Goal: Transaction & Acquisition: Purchase product/service

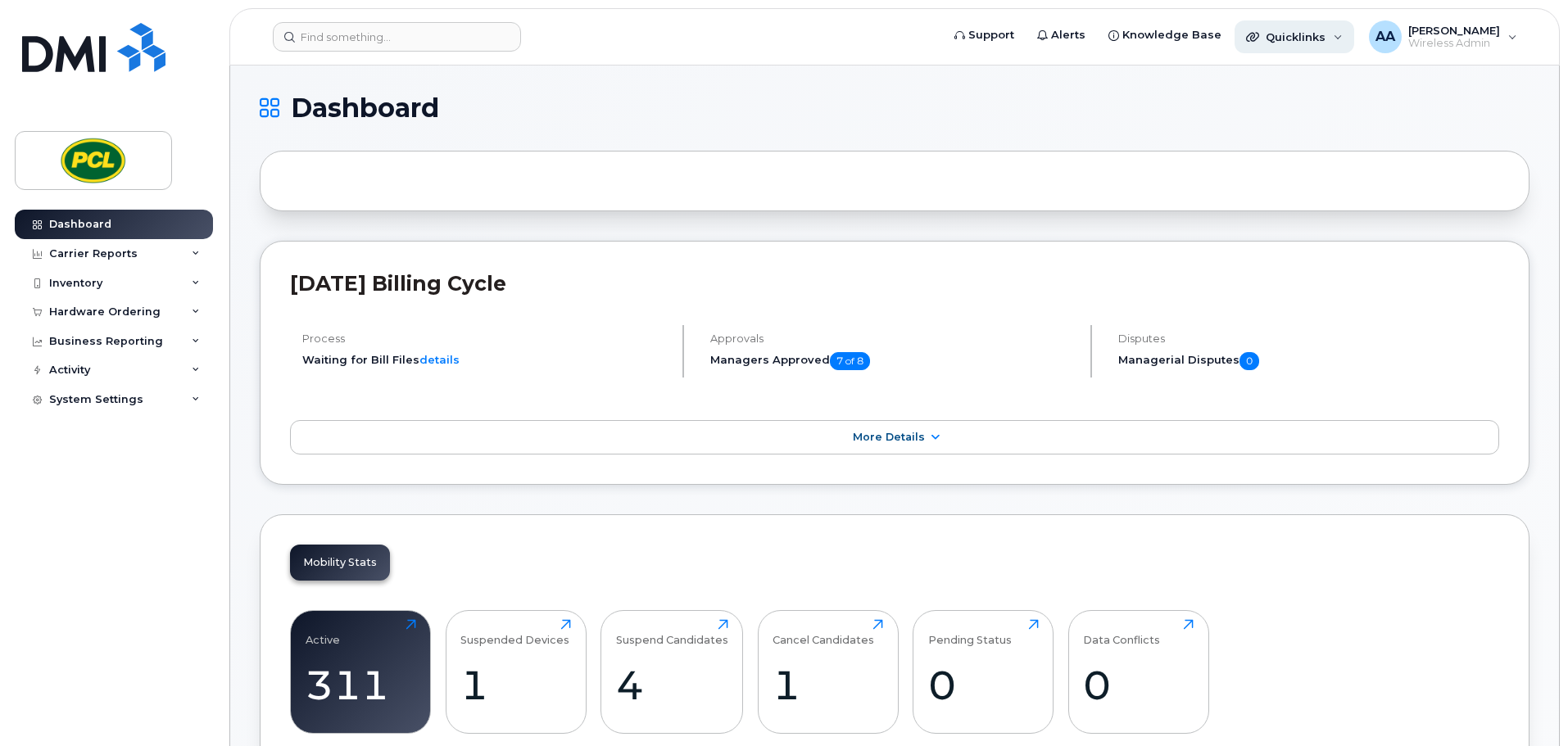
click at [1322, 43] on div "Quicklinks" at bounding box center [1294, 37] width 119 height 33
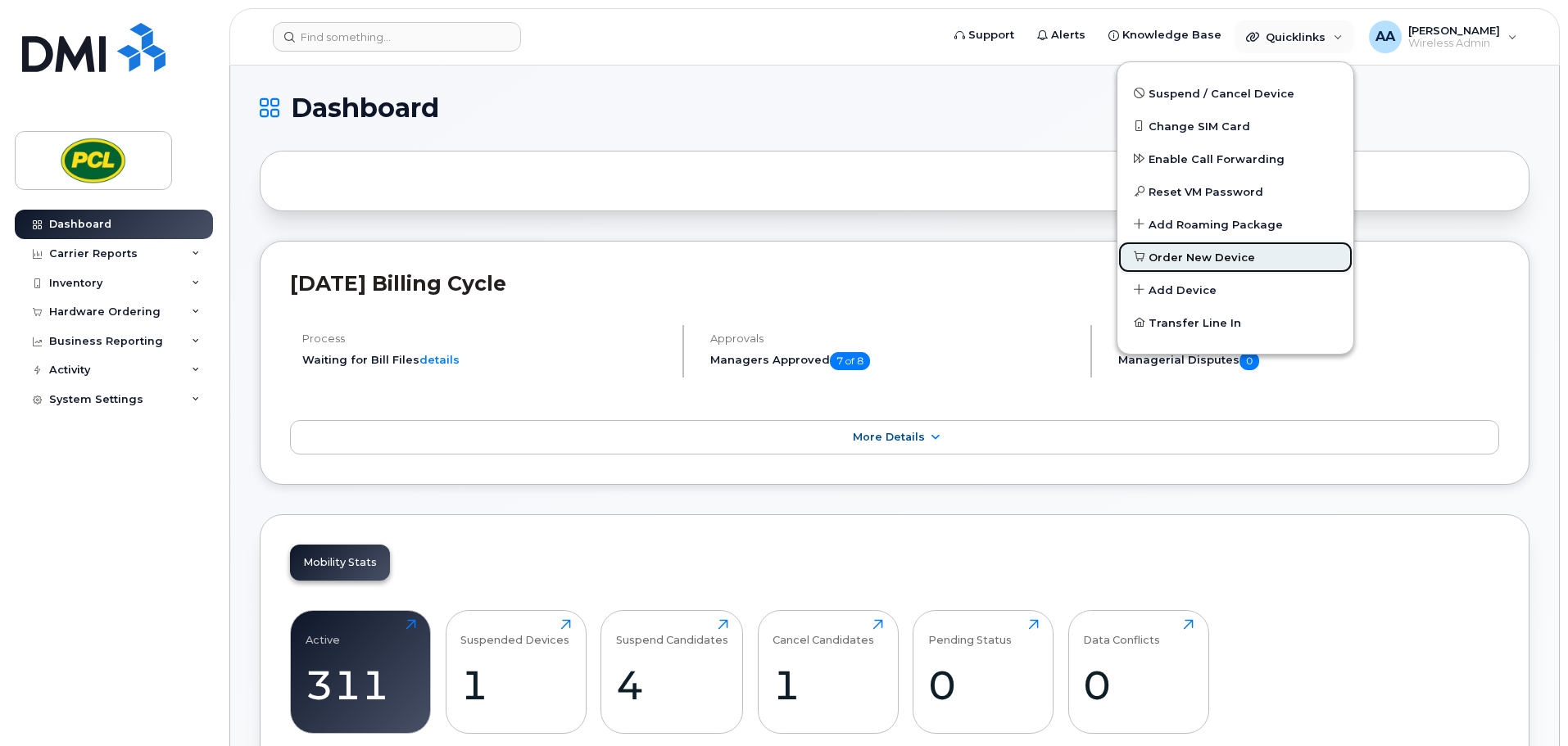
click at [1250, 241] on link "Order New Device" at bounding box center [1235, 257] width 236 height 33
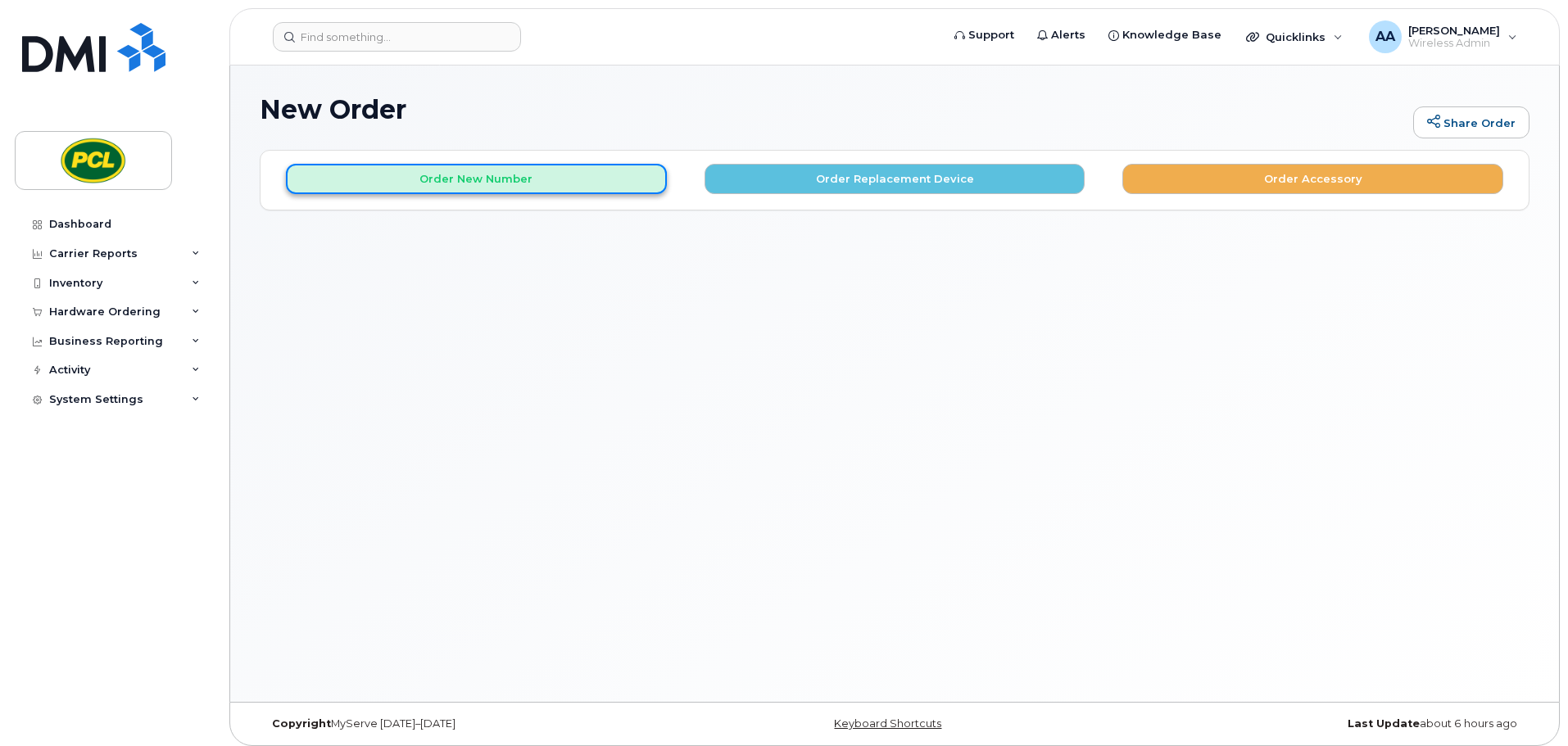
click at [614, 181] on button "Order New Number" at bounding box center [476, 179] width 381 height 30
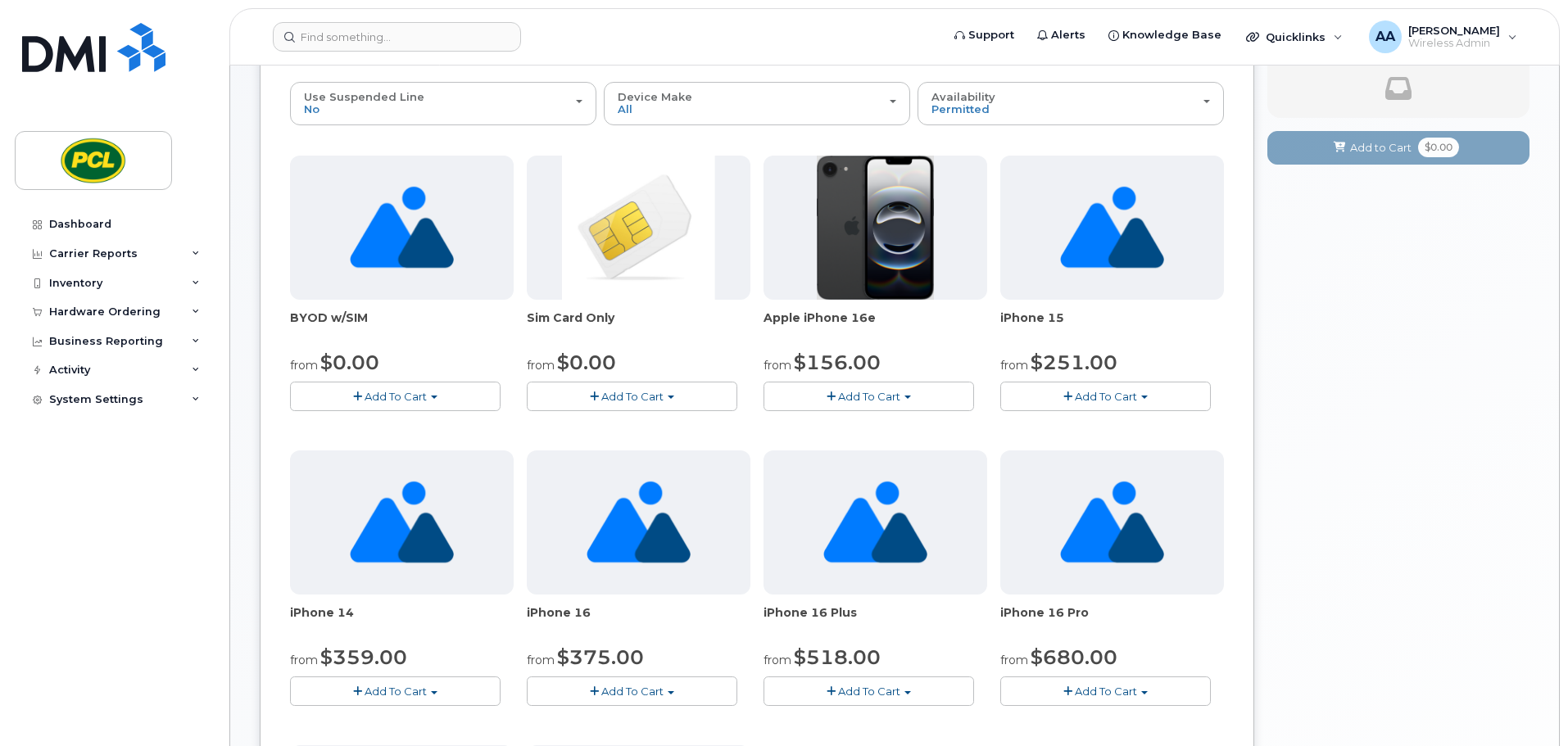
scroll to position [245, 0]
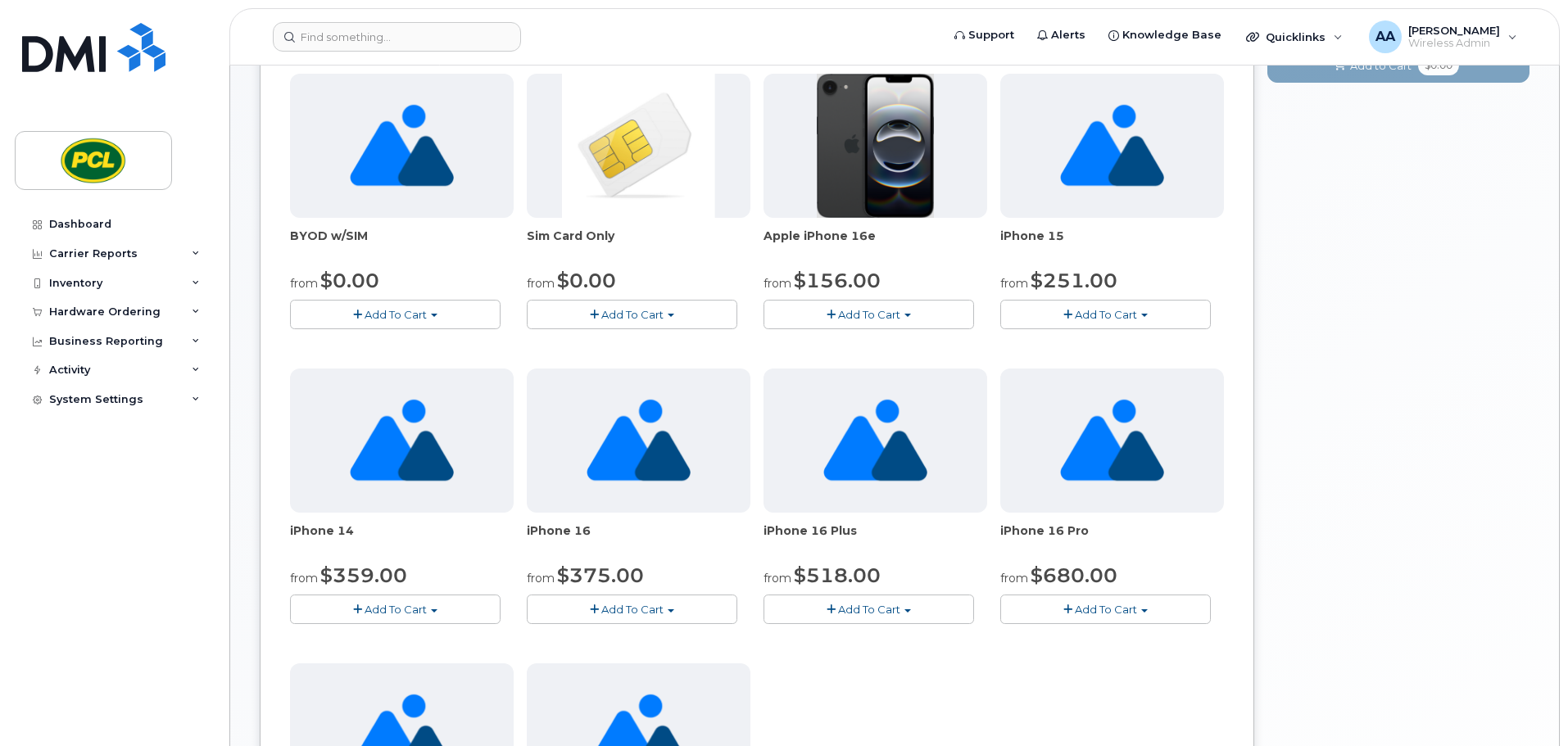
click at [651, 603] on span "Add To Cart" at bounding box center [632, 609] width 62 height 13
click at [698, 655] on link "$518.00 - 3 Year Term (256GB)" at bounding box center [630, 659] width 200 height 21
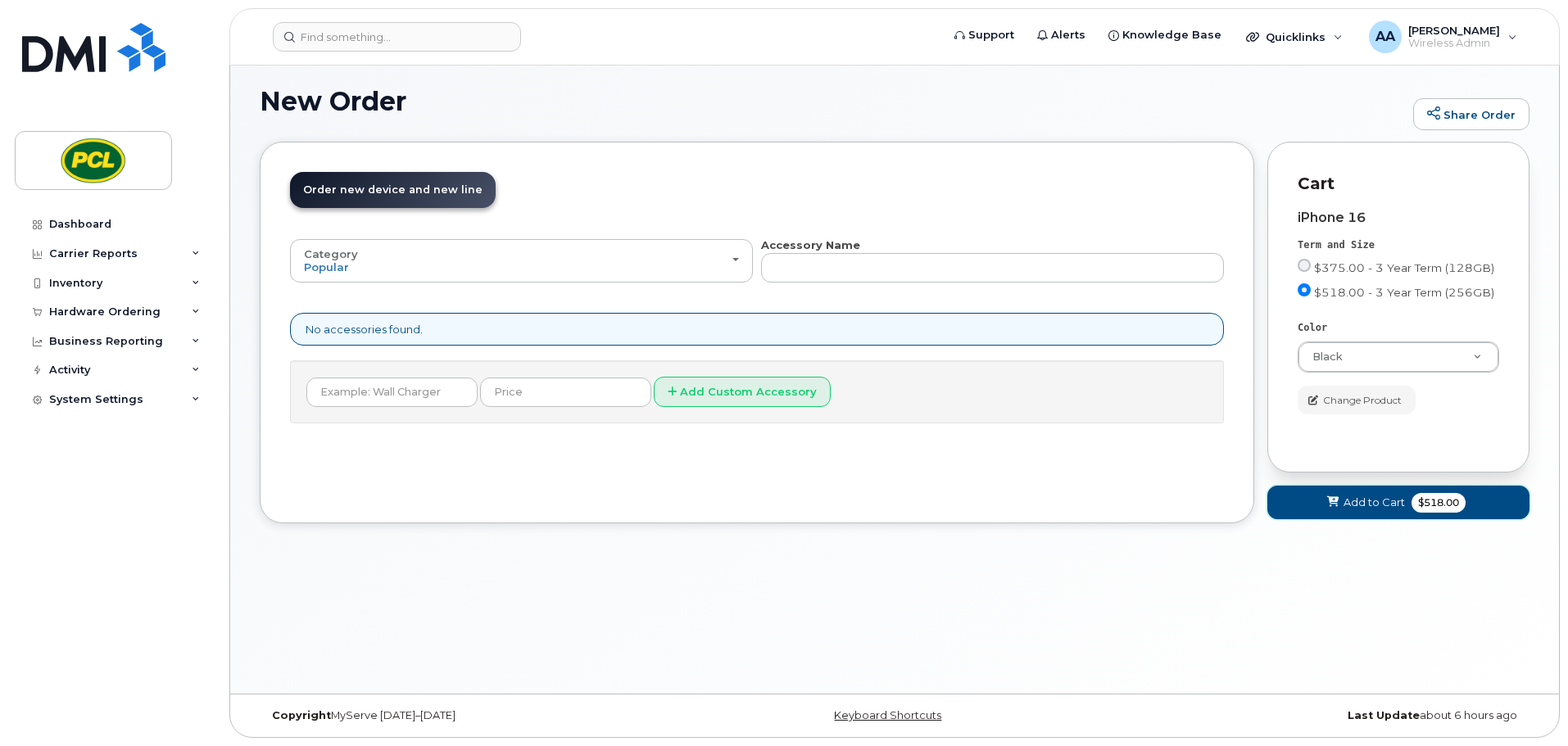
click at [1341, 513] on button "Add to Cart $518.00" at bounding box center [1398, 502] width 263 height 33
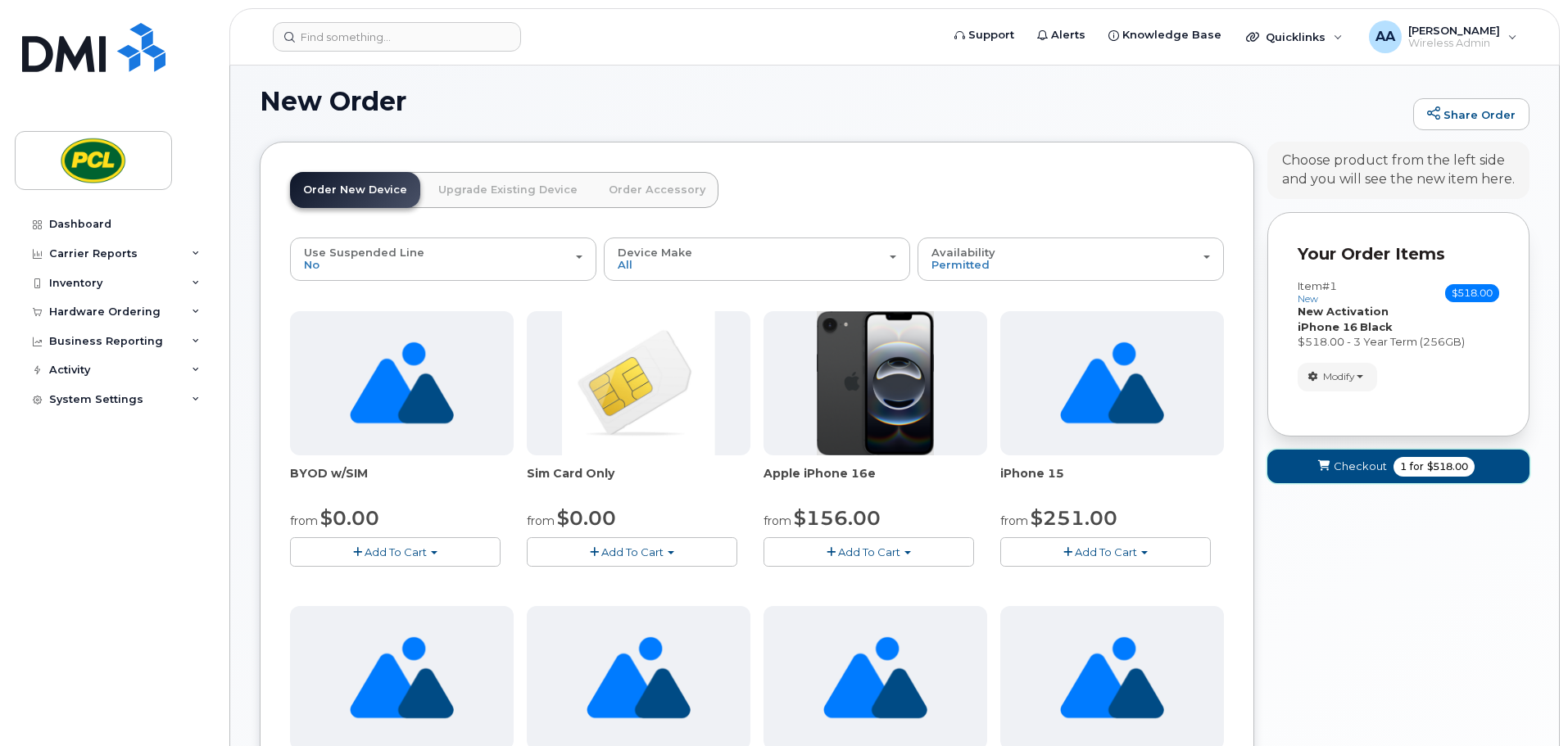
click at [1363, 471] on span "Checkout" at bounding box center [1359, 466] width 53 height 15
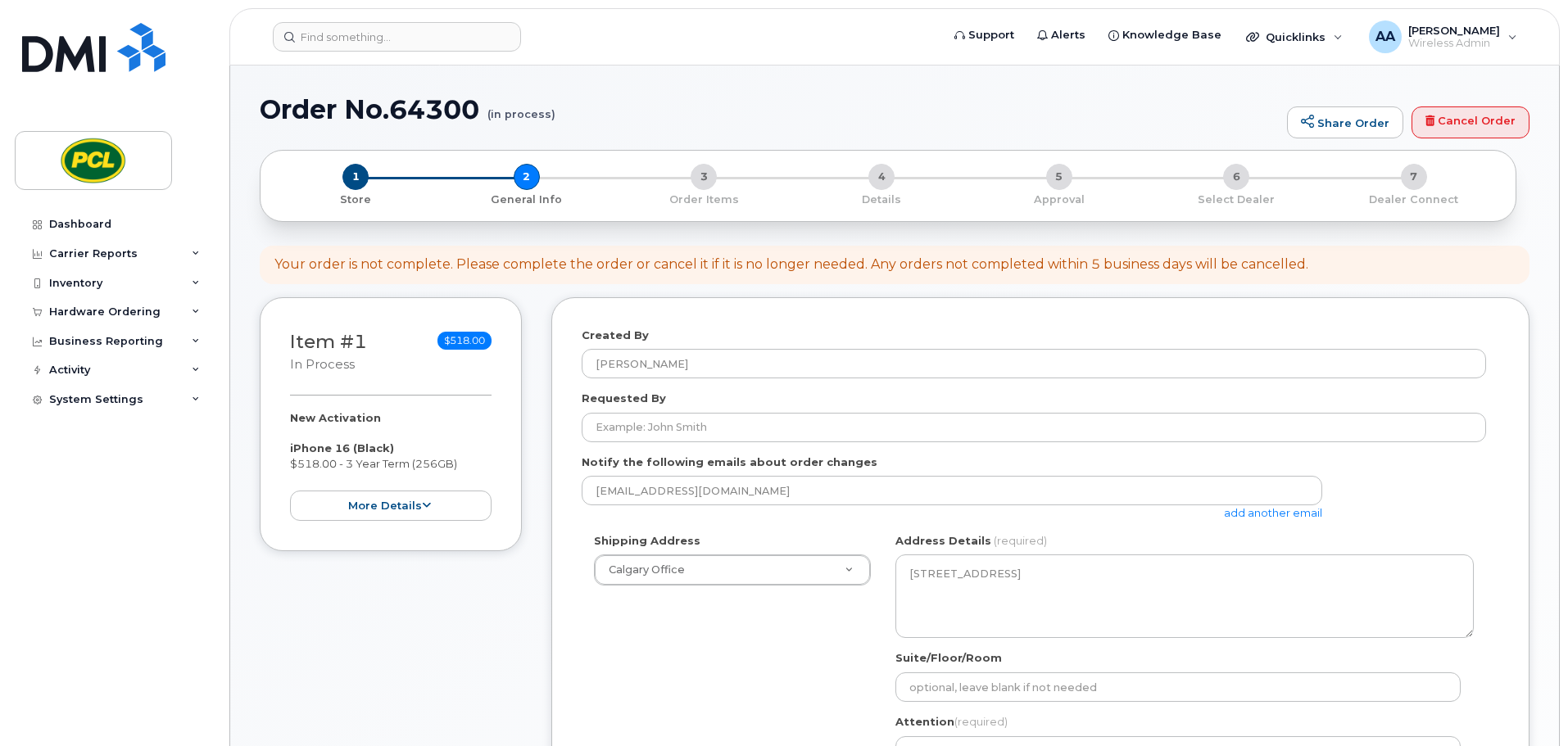
select select
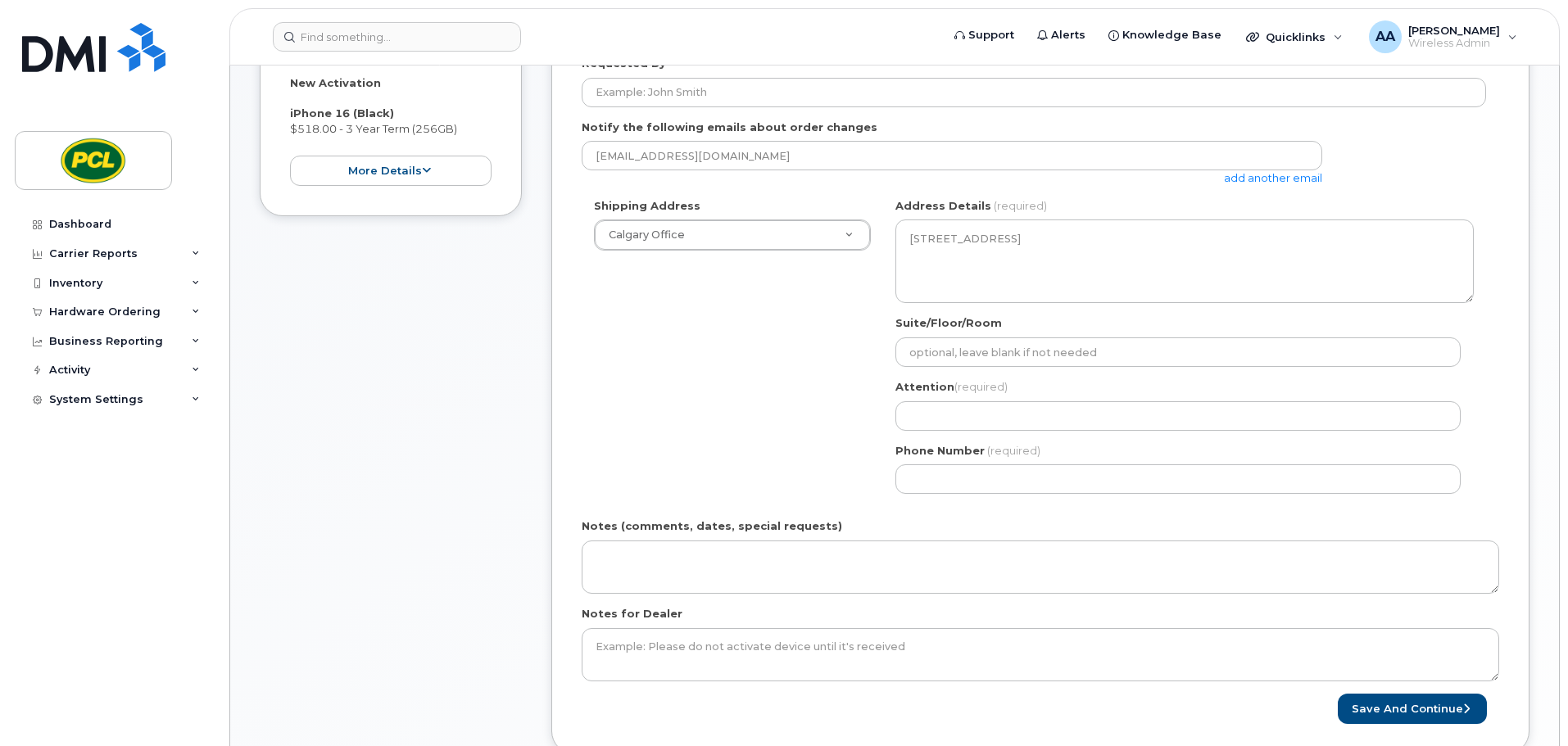
scroll to position [90, 0]
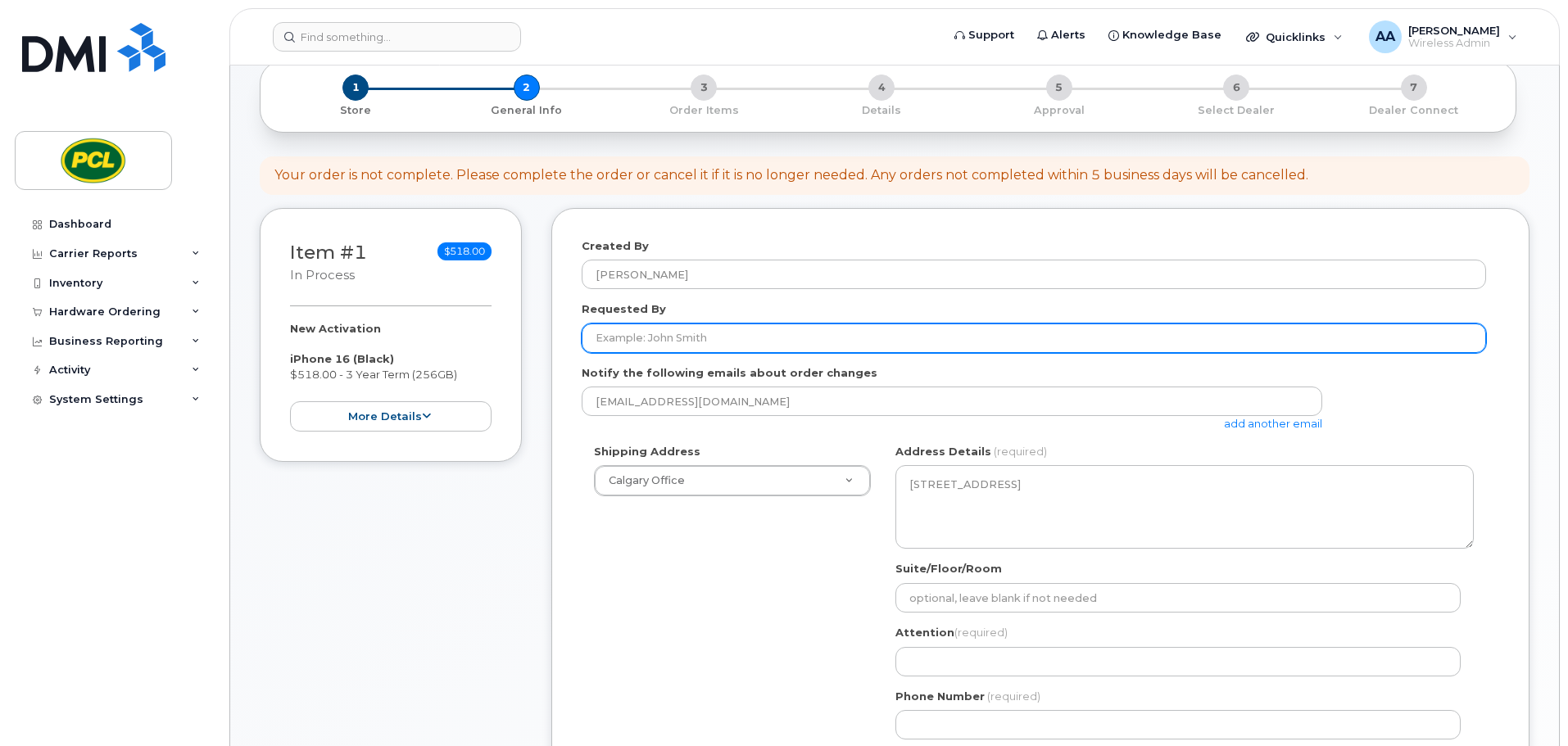
click at [634, 342] on input "Requested By" at bounding box center [1033, 338] width 904 height 30
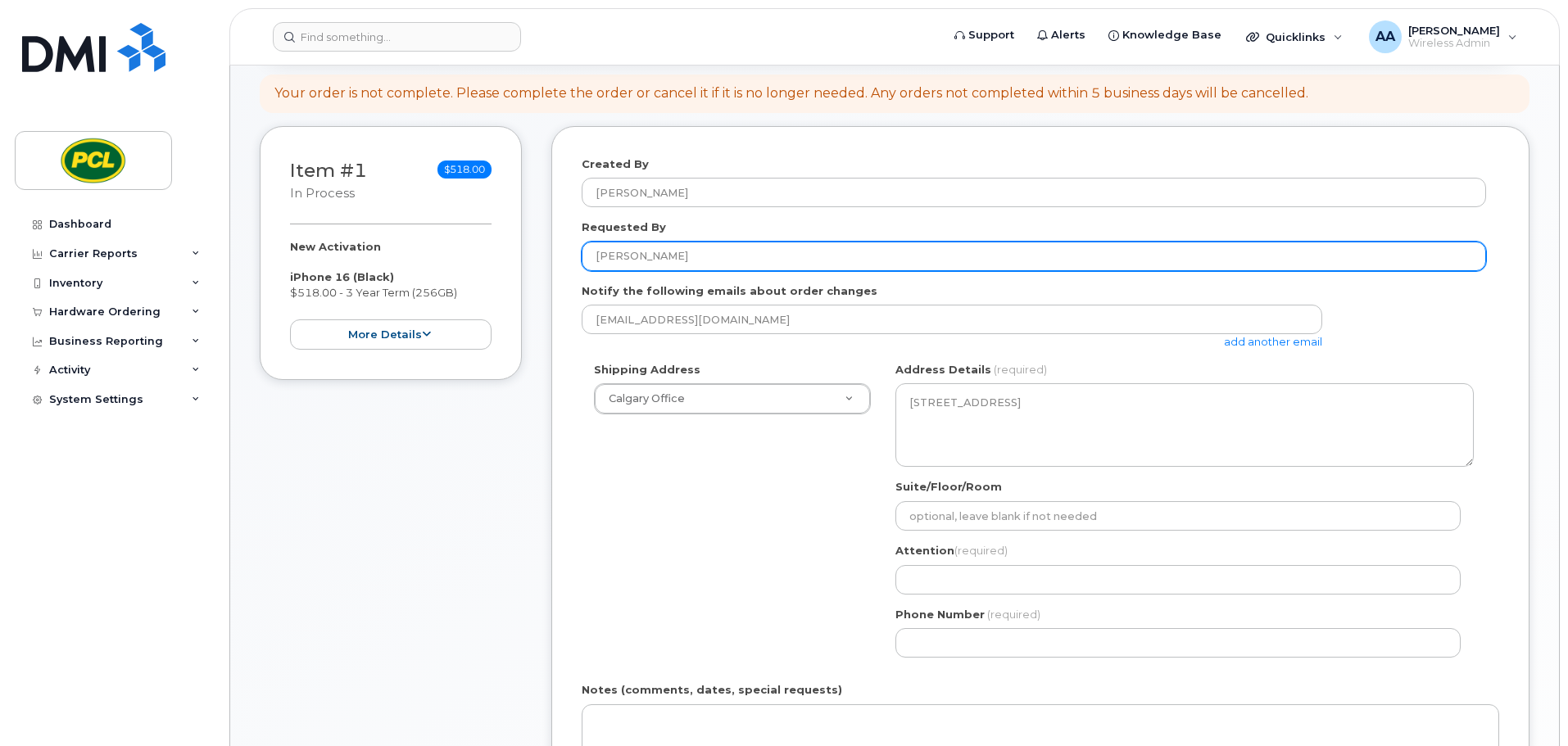
scroll to position [253, 0]
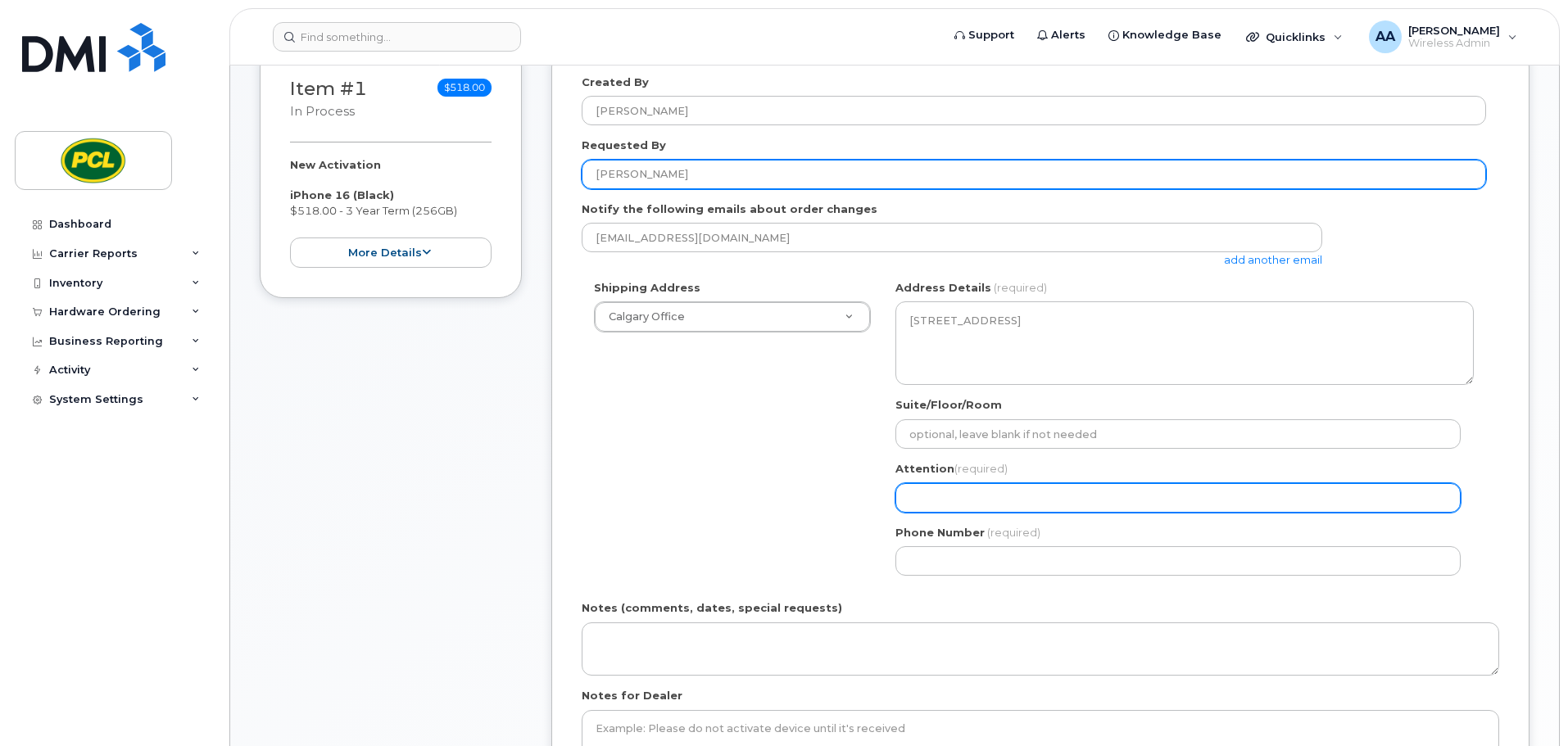
type input "[PERSON_NAME]"
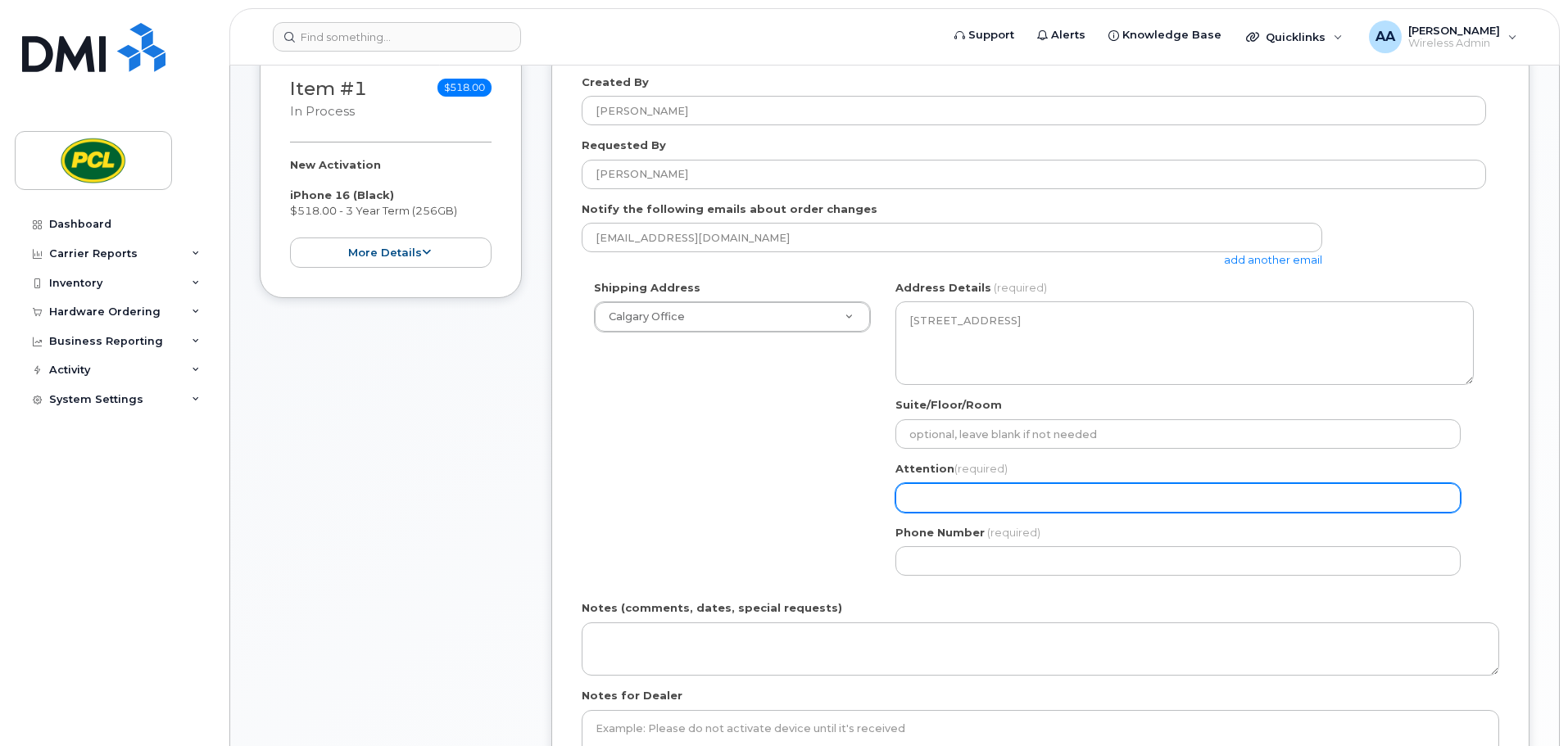
click at [963, 499] on input "Attention (required)" at bounding box center [1177, 497] width 565 height 30
select select
type input "B"
select select
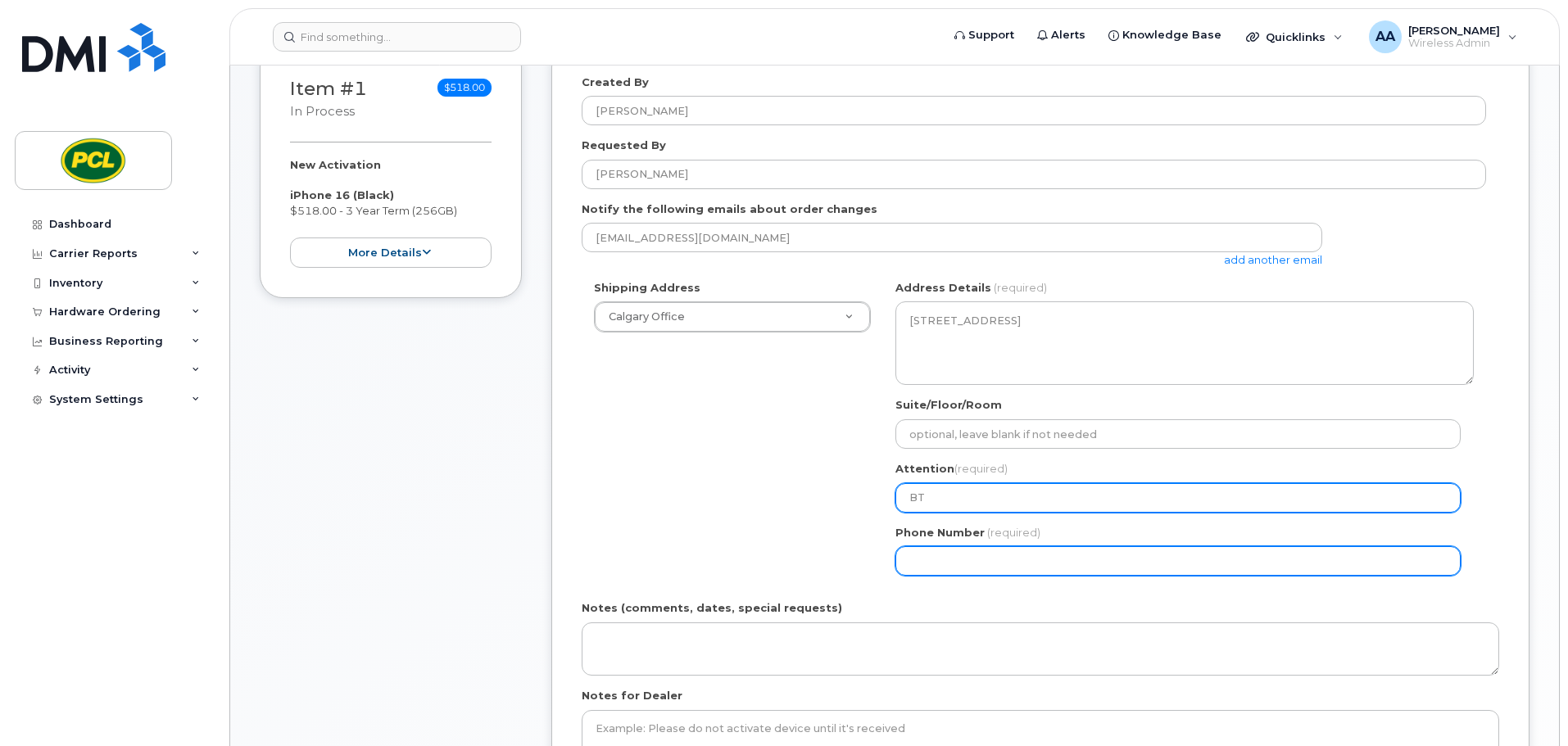
type input "BT"
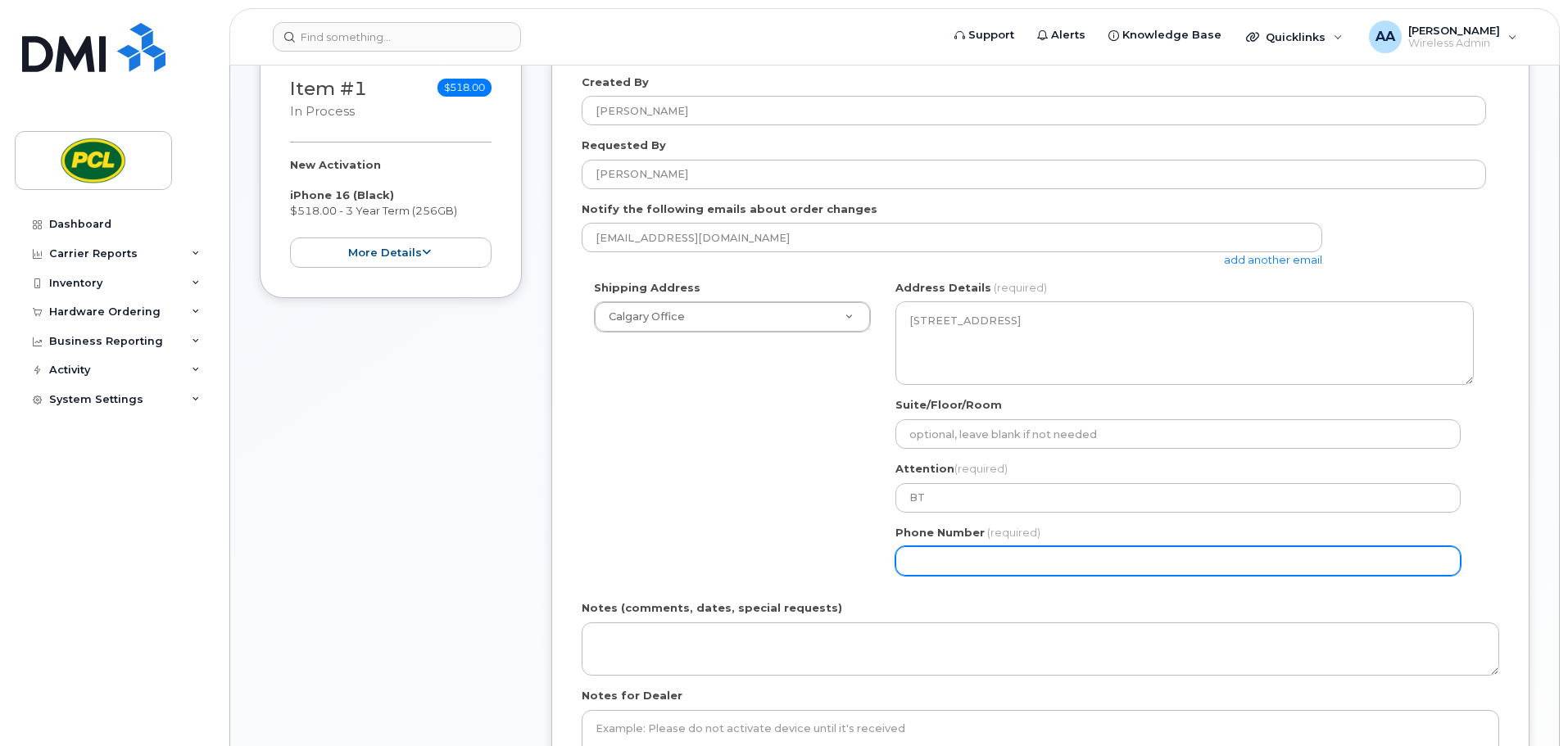
click at [971, 562] on input "Phone Number" at bounding box center [1177, 561] width 565 height 30
select select
type input "403703316"
select select
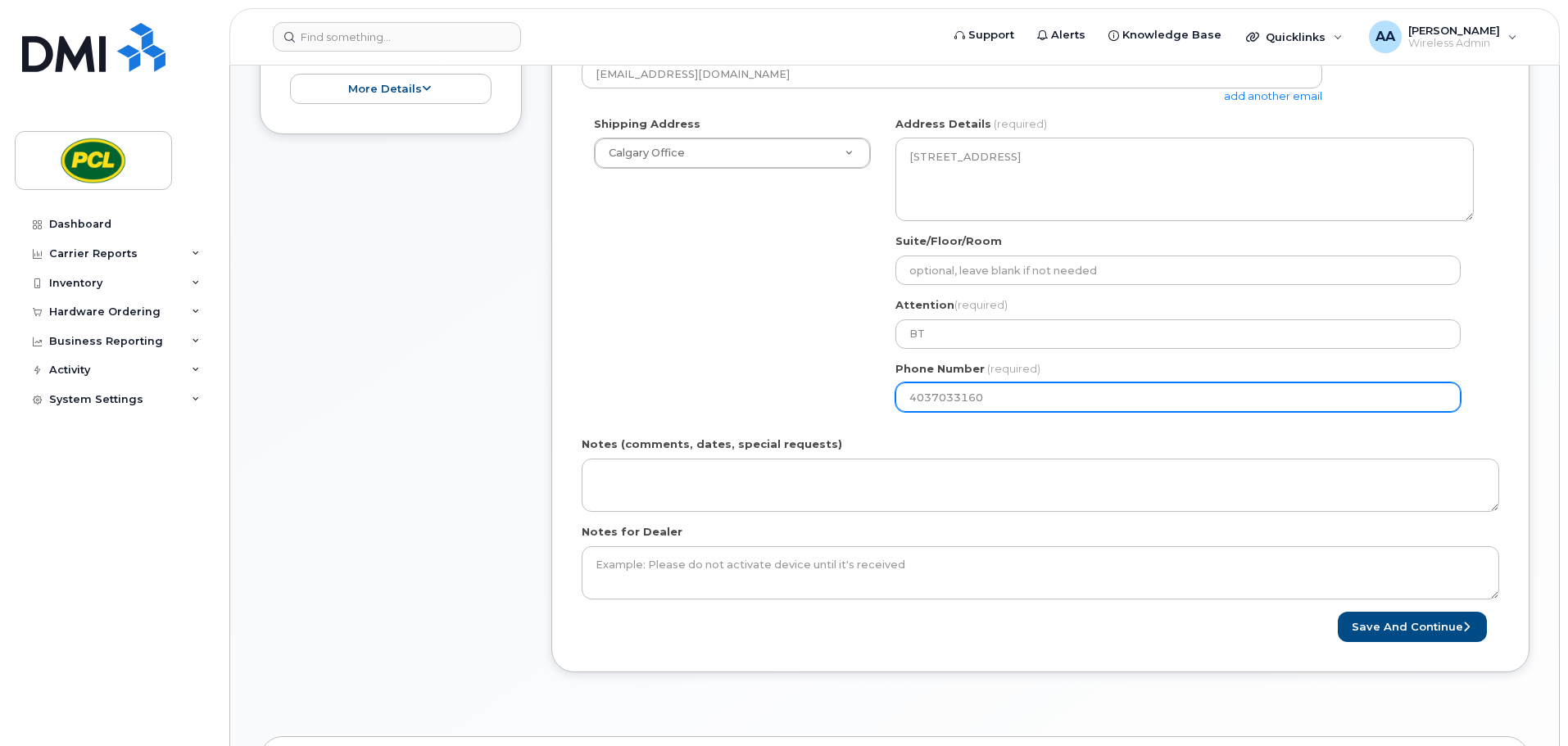
scroll to position [499, 0]
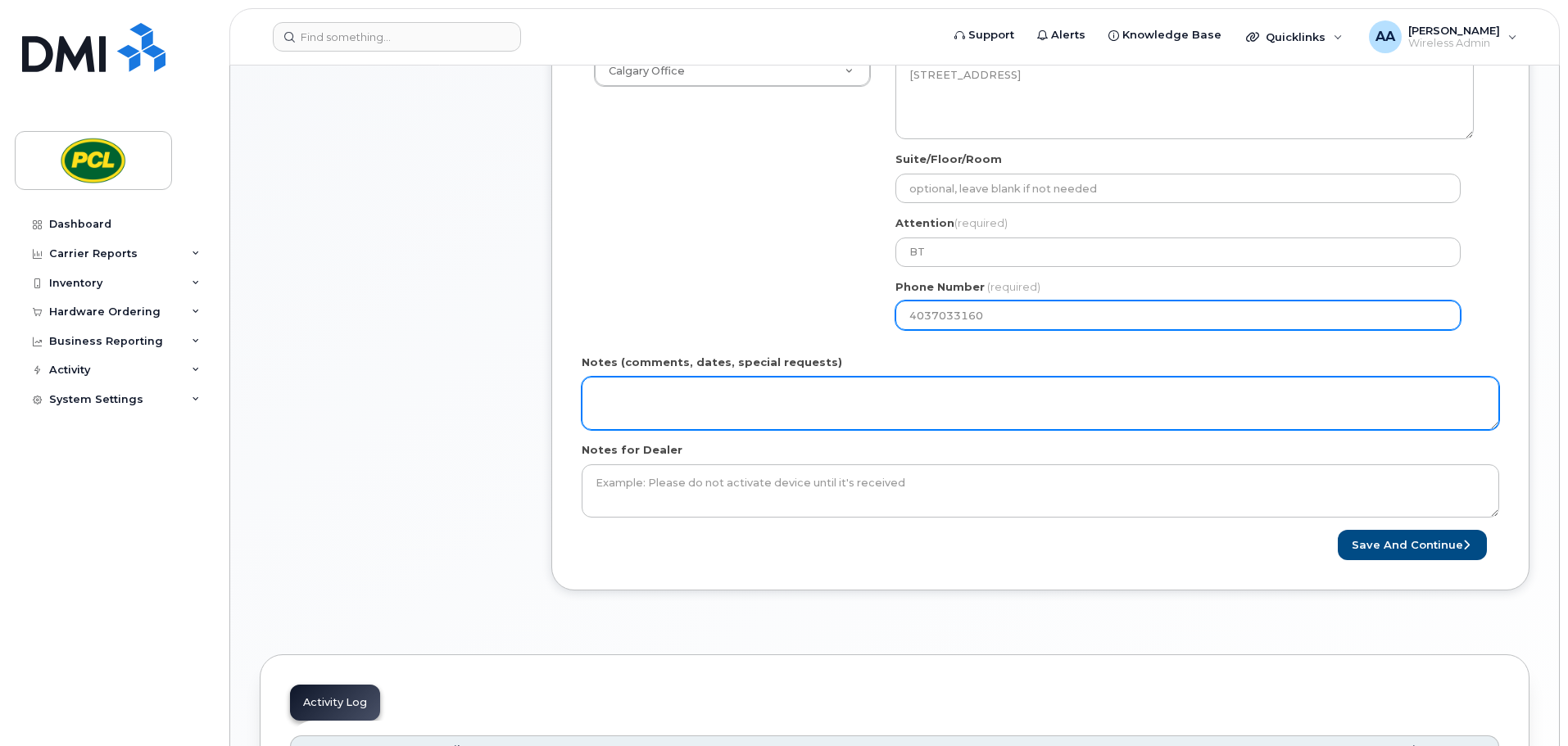
type input "4037033160"
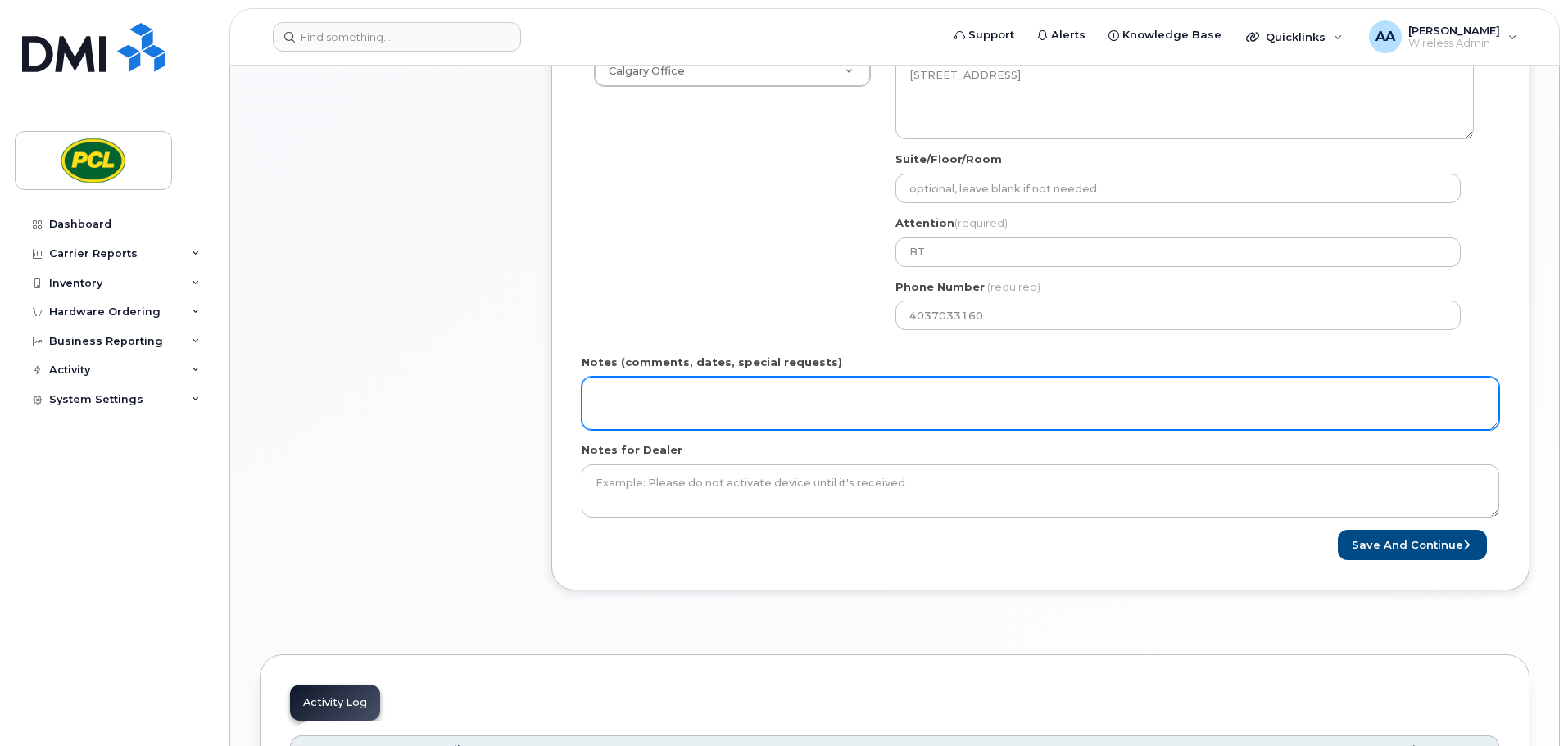
click at [812, 401] on textarea "Notes (comments, dates, special requests)" at bounding box center [1040, 404] width 918 height 54
type textarea "Standard pocket case and screen protector"
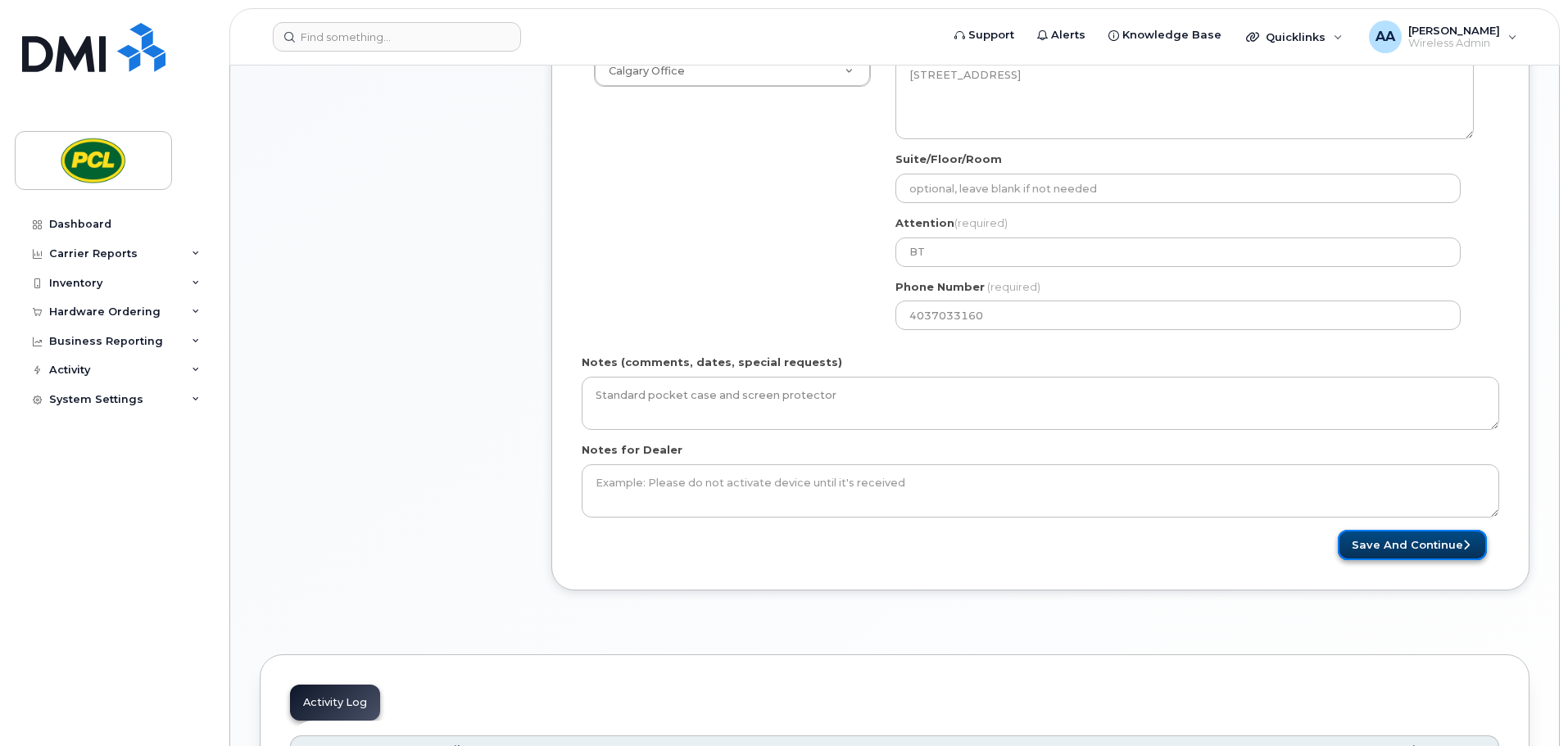
click at [1385, 548] on button "Save and Continue" at bounding box center [1412, 545] width 149 height 30
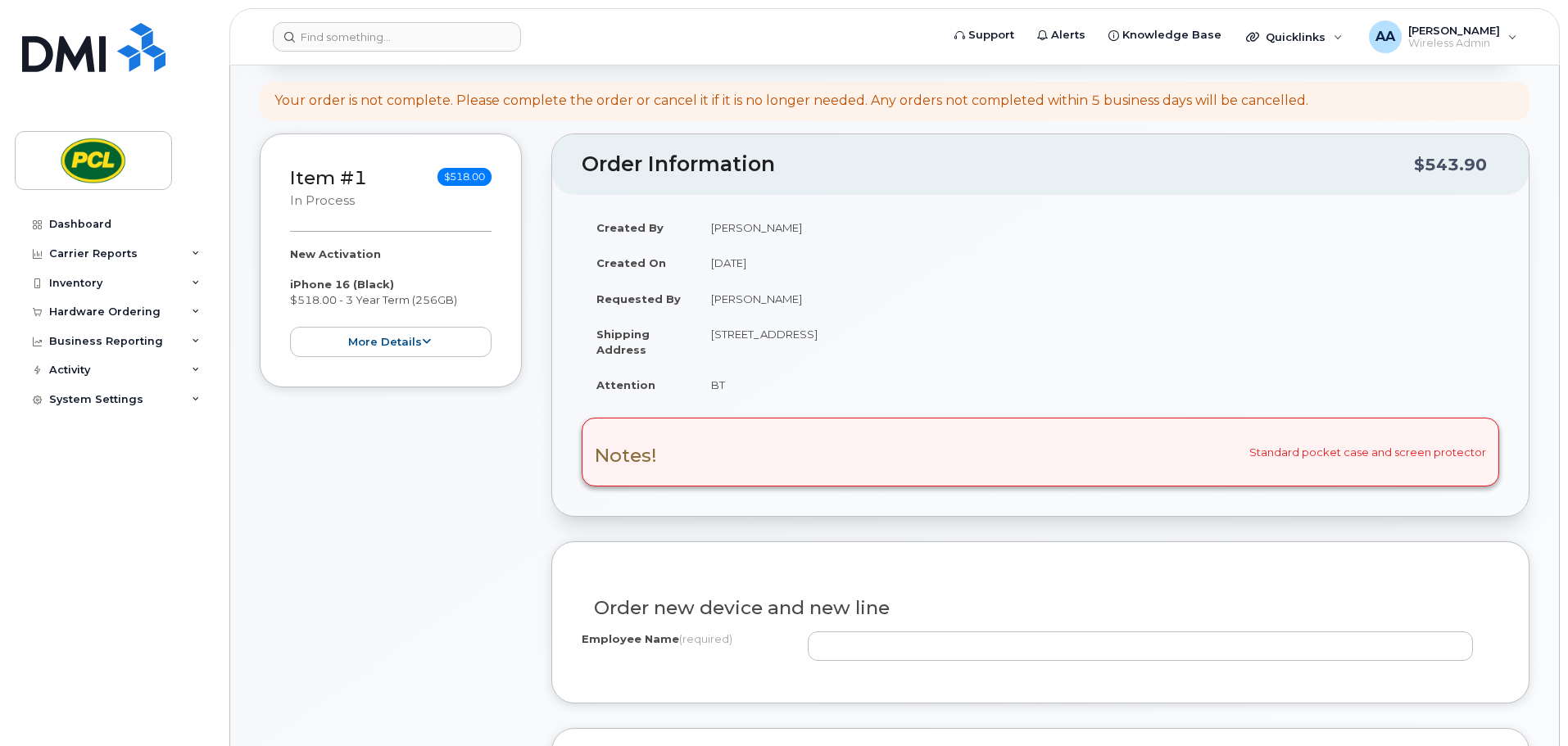
scroll to position [409, 0]
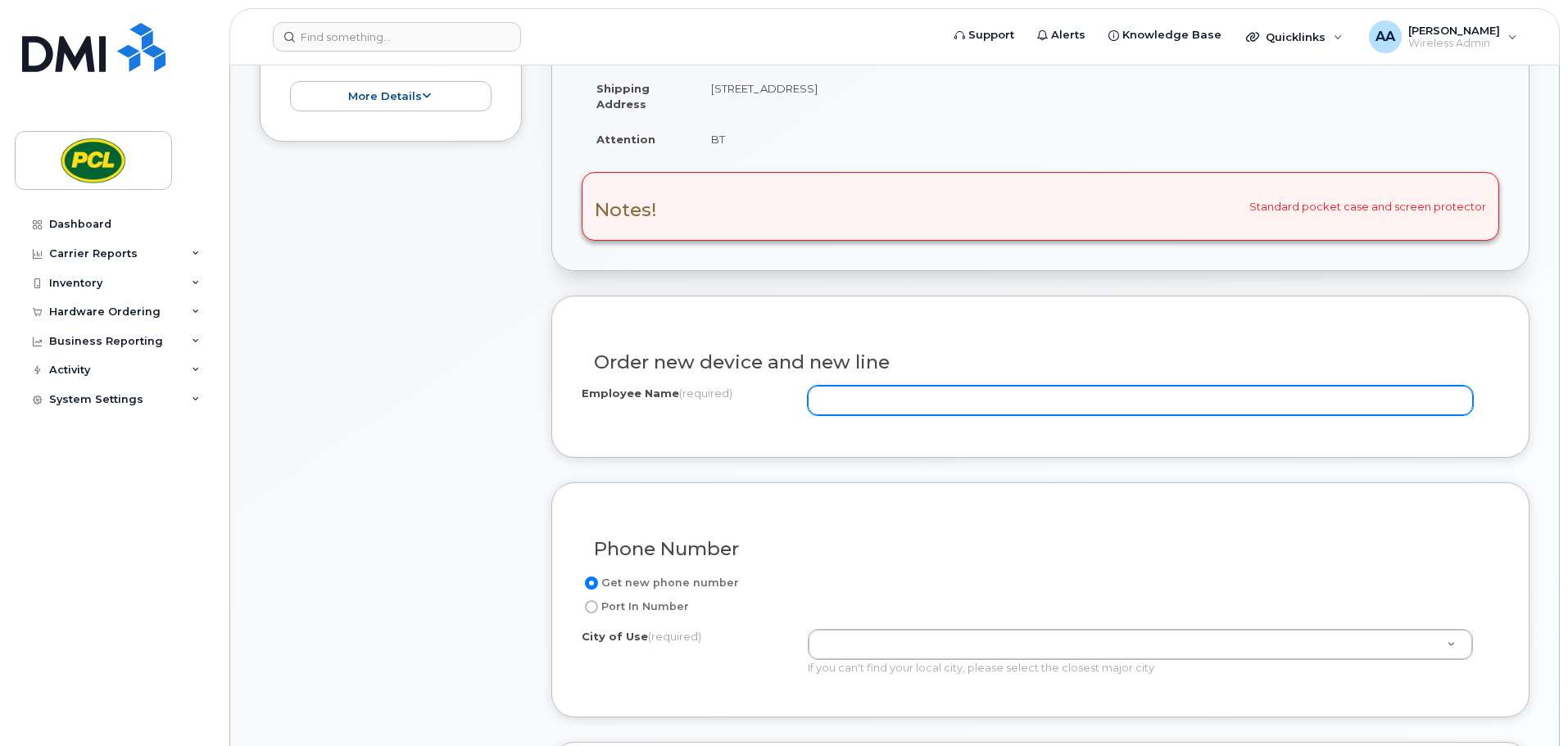
click at [853, 399] on input "Employee Name (required)" at bounding box center [1141, 400] width 665 height 30
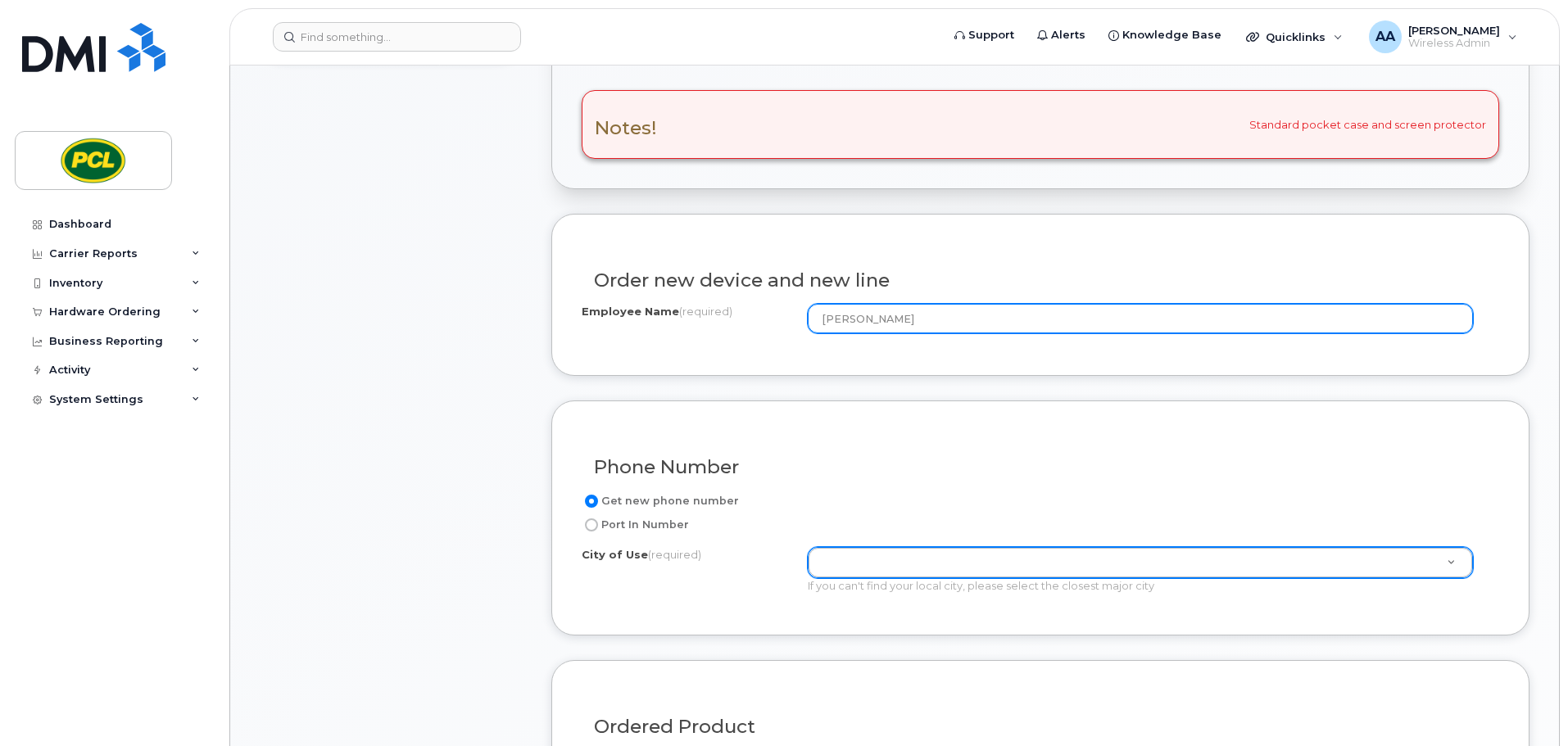
type input "[PERSON_NAME]"
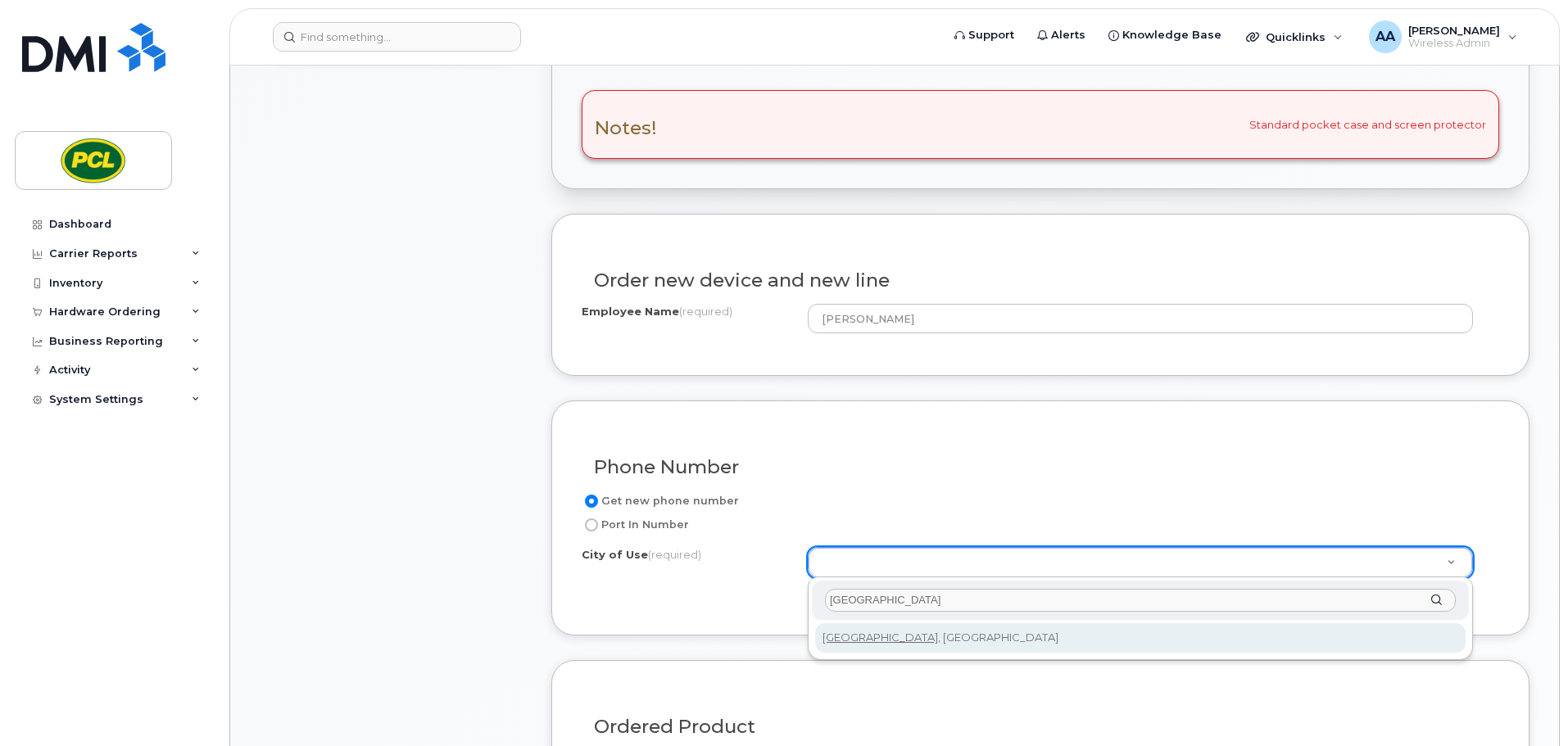
type input "[GEOGRAPHIC_DATA]"
type input "88"
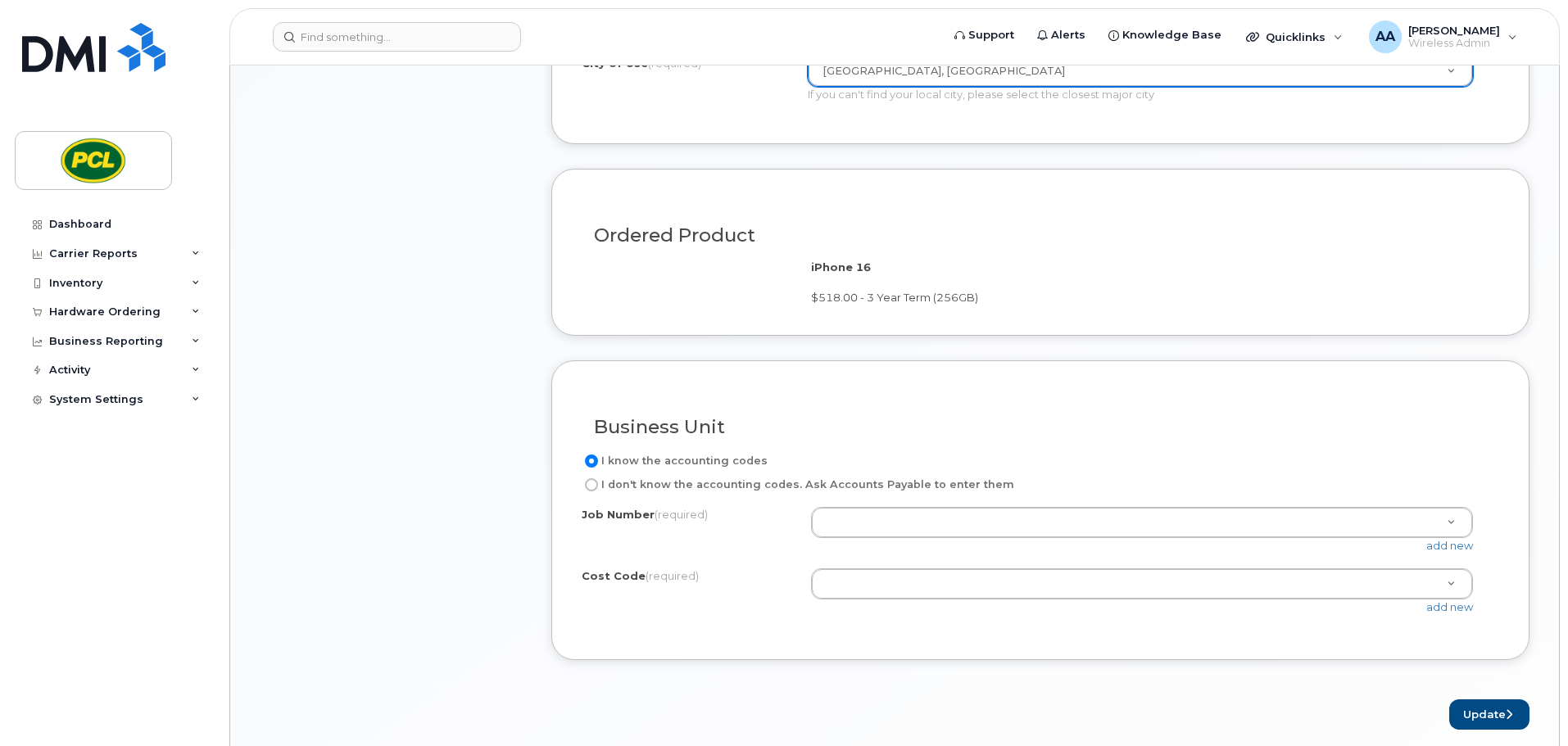
scroll to position [1065, 0]
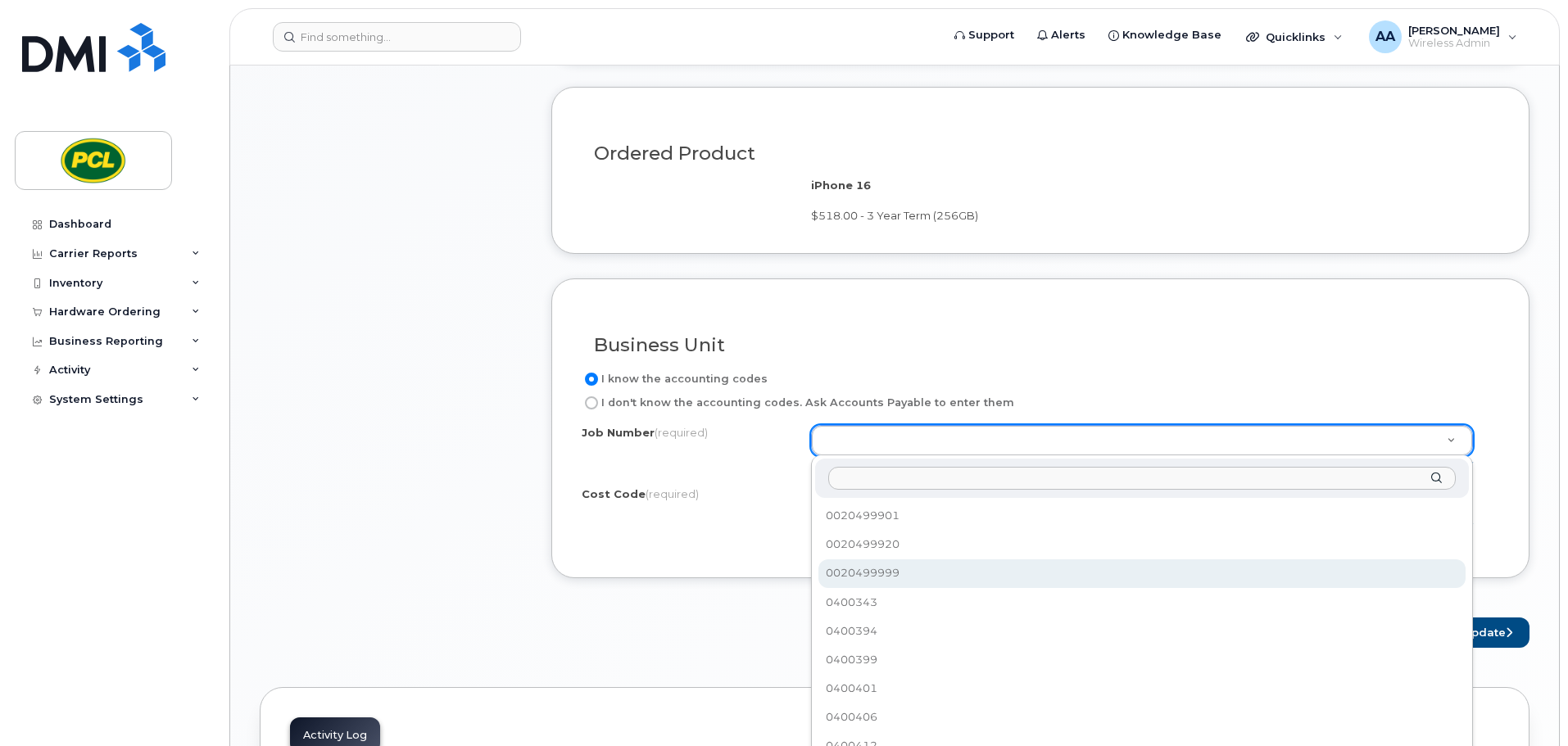
select select "0020499999"
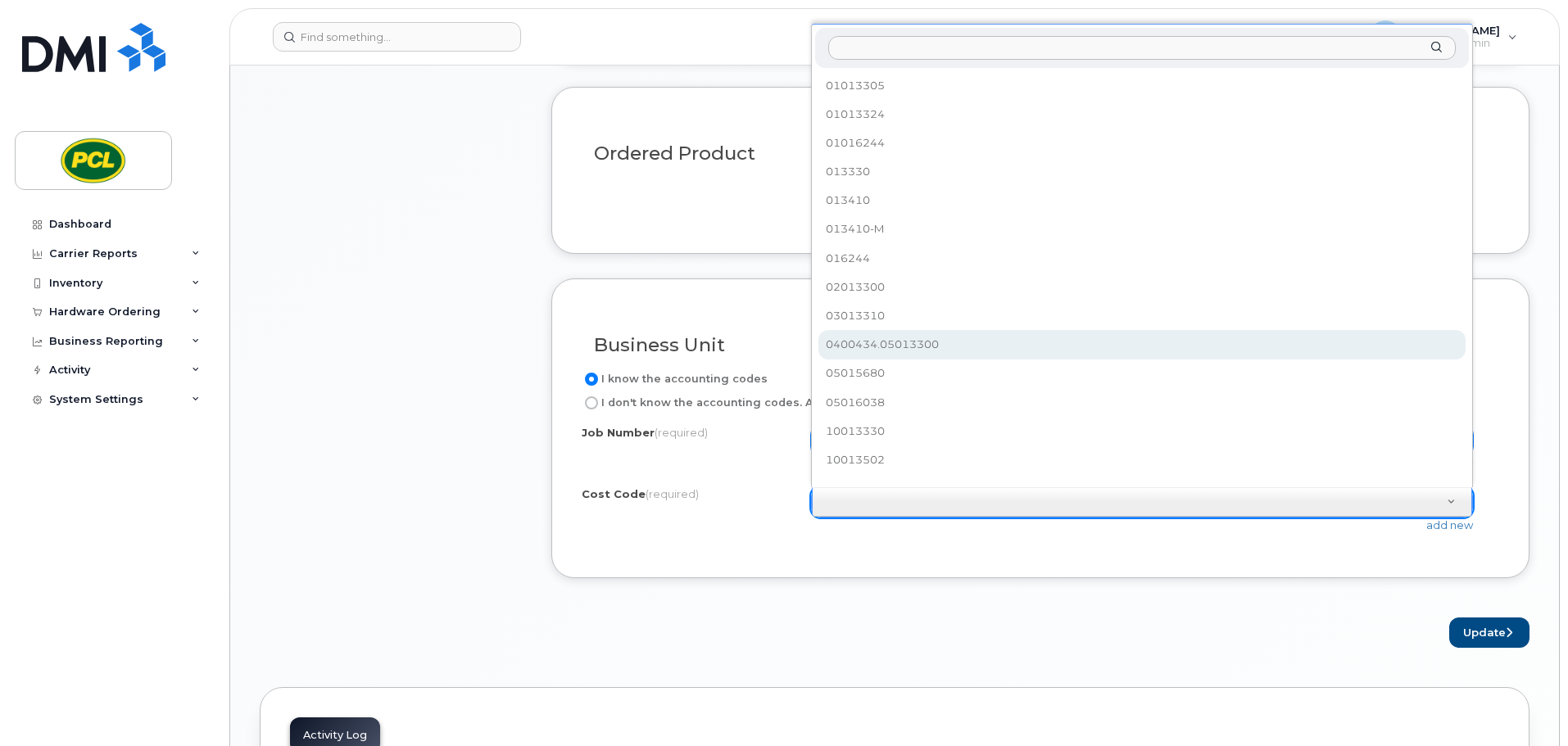
select select "0400434.05013300"
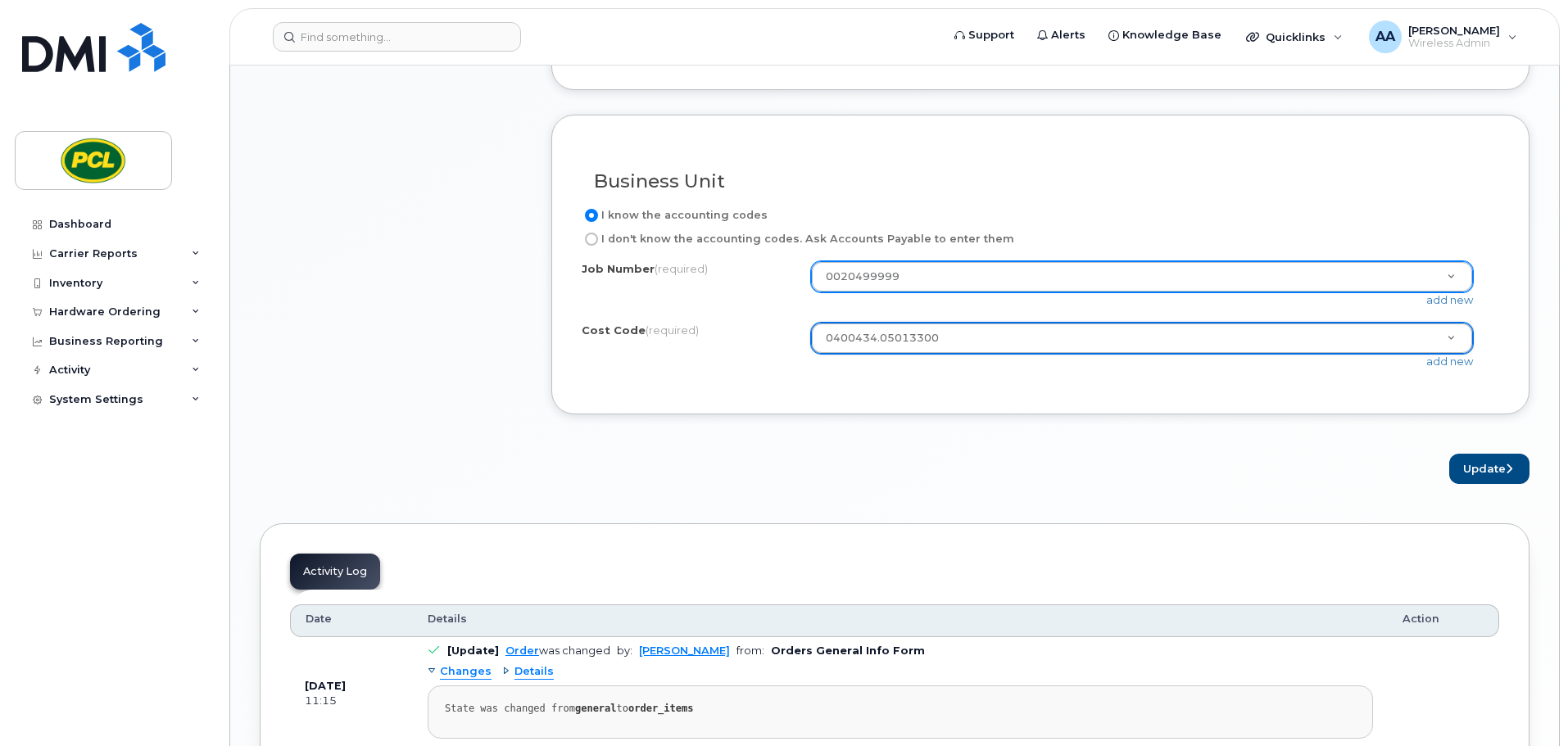
scroll to position [1310, 0]
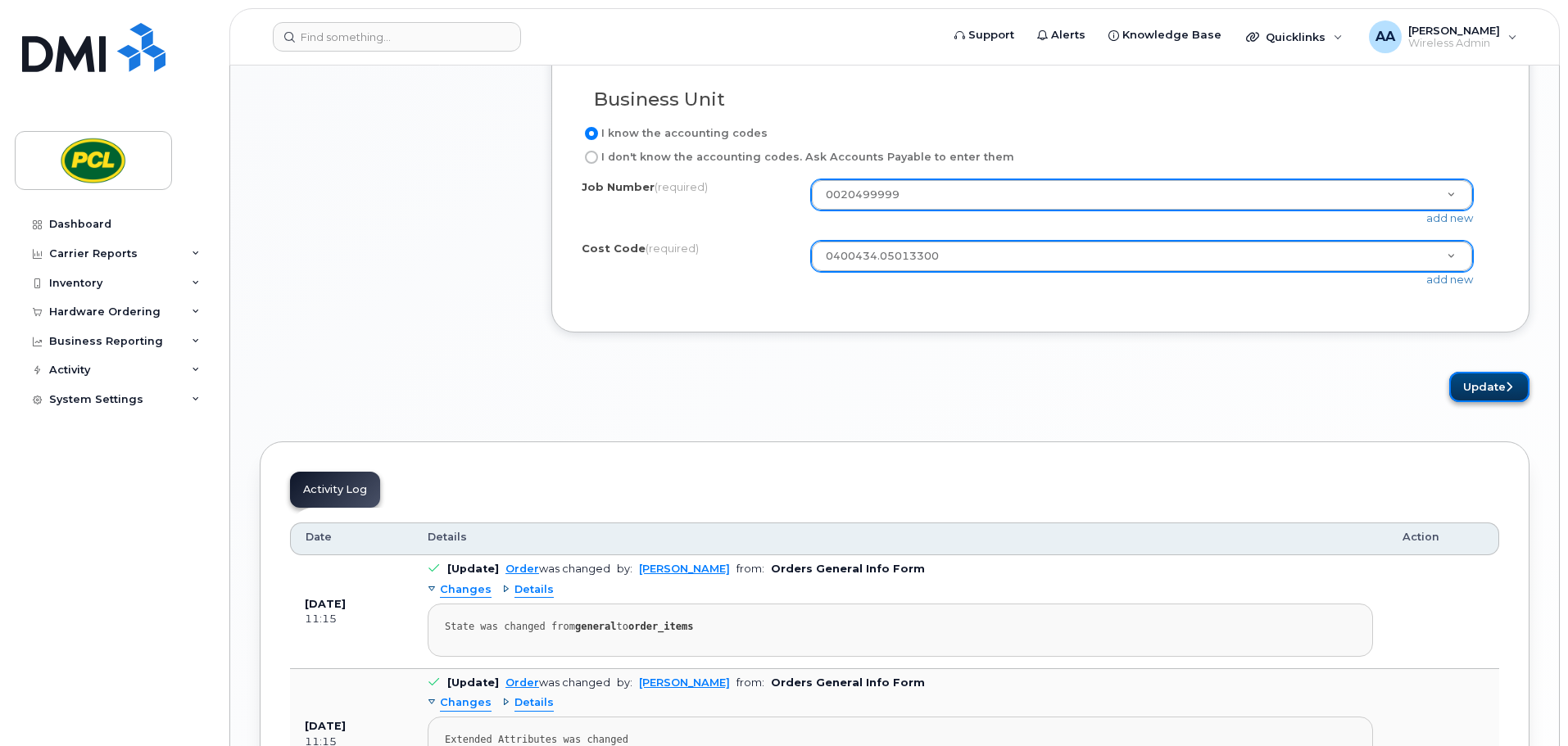
click at [1489, 387] on button "Update" at bounding box center [1489, 387] width 81 height 30
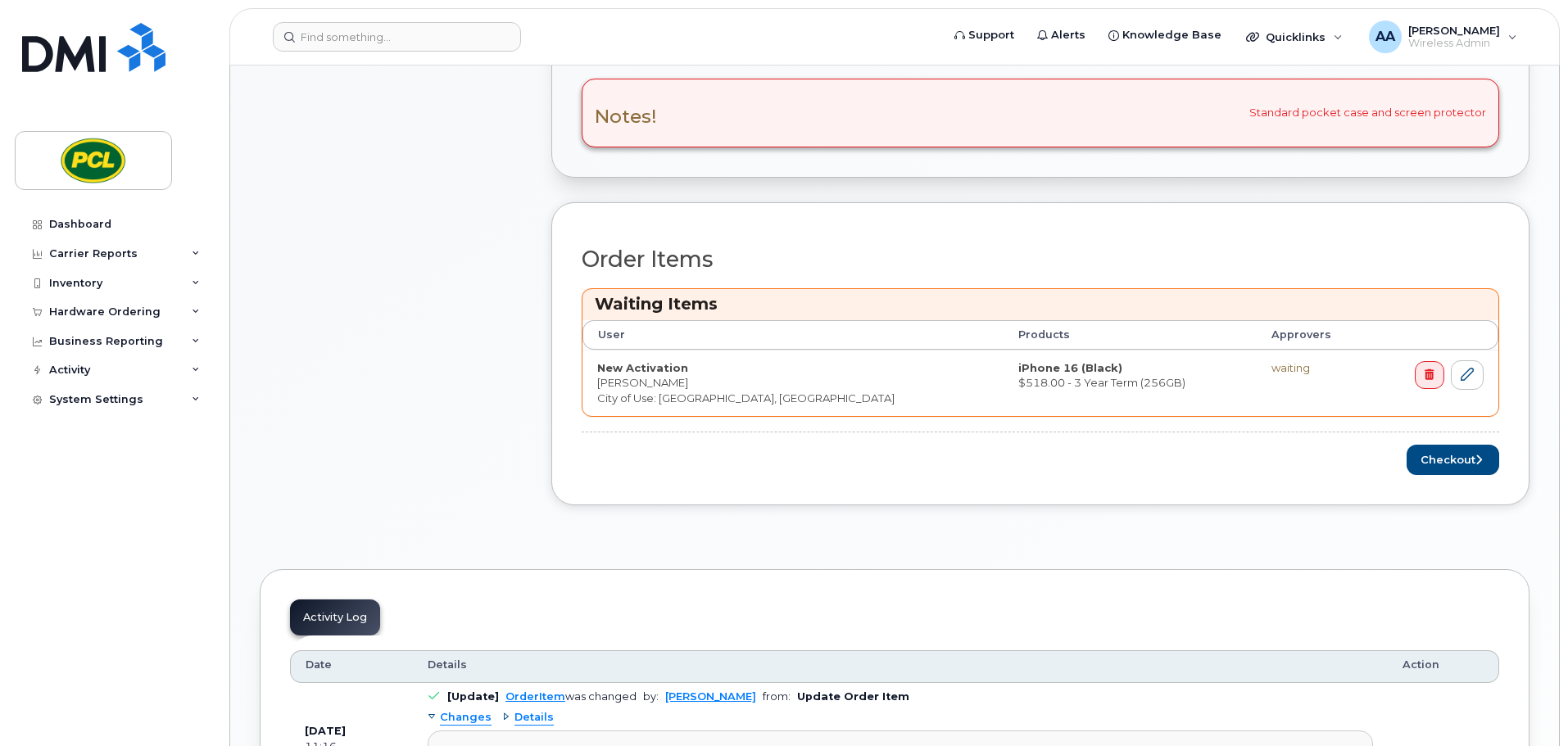
scroll to position [819, 0]
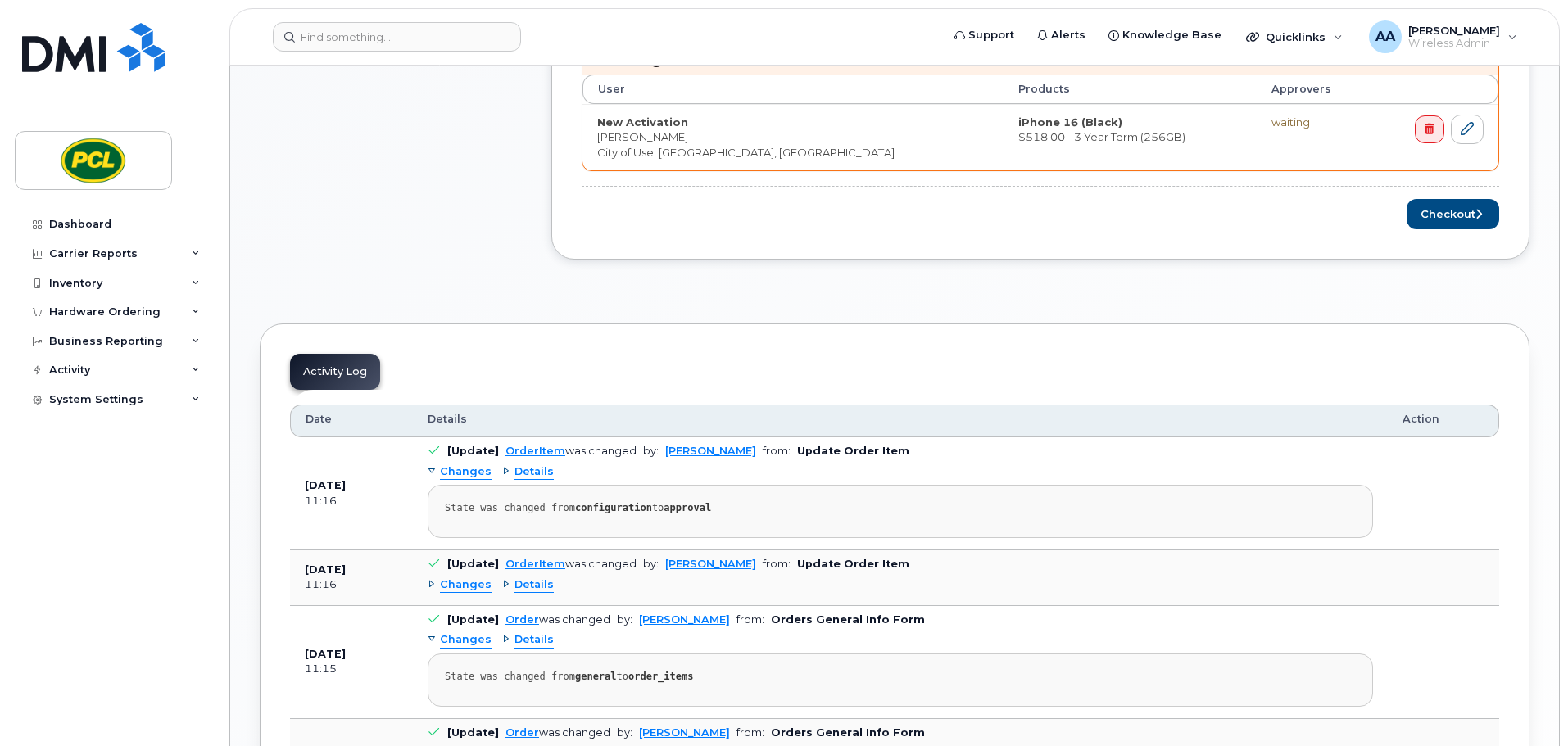
drag, startPoint x: 1104, startPoint y: 515, endPoint x: 971, endPoint y: 369, distance: 197.5
click at [974, 368] on div "Activity Log Customize Filter Refresh Export Date Details Action Sep 08, 2025 1…" at bounding box center [894, 754] width 1270 height 862
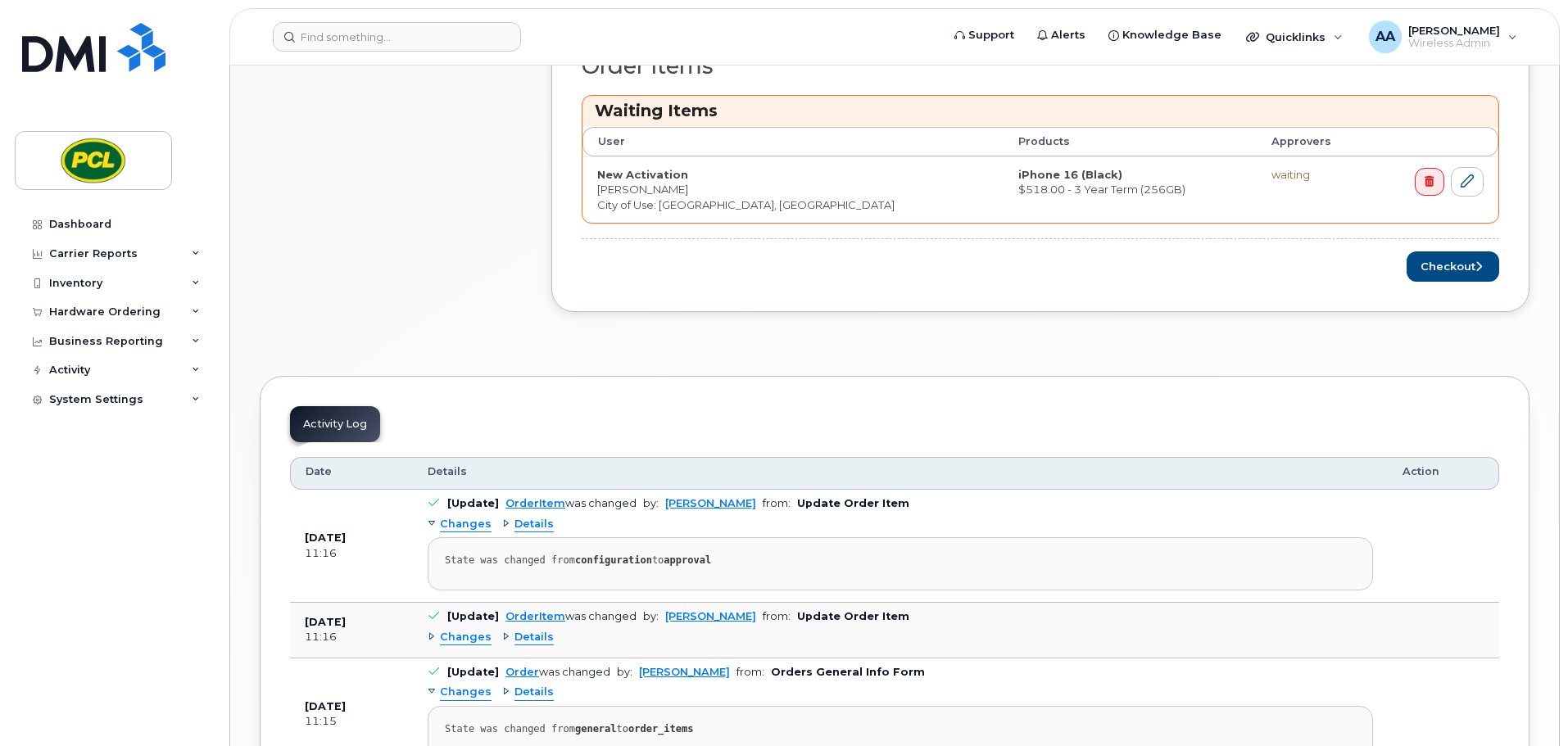
scroll to position [357, 0]
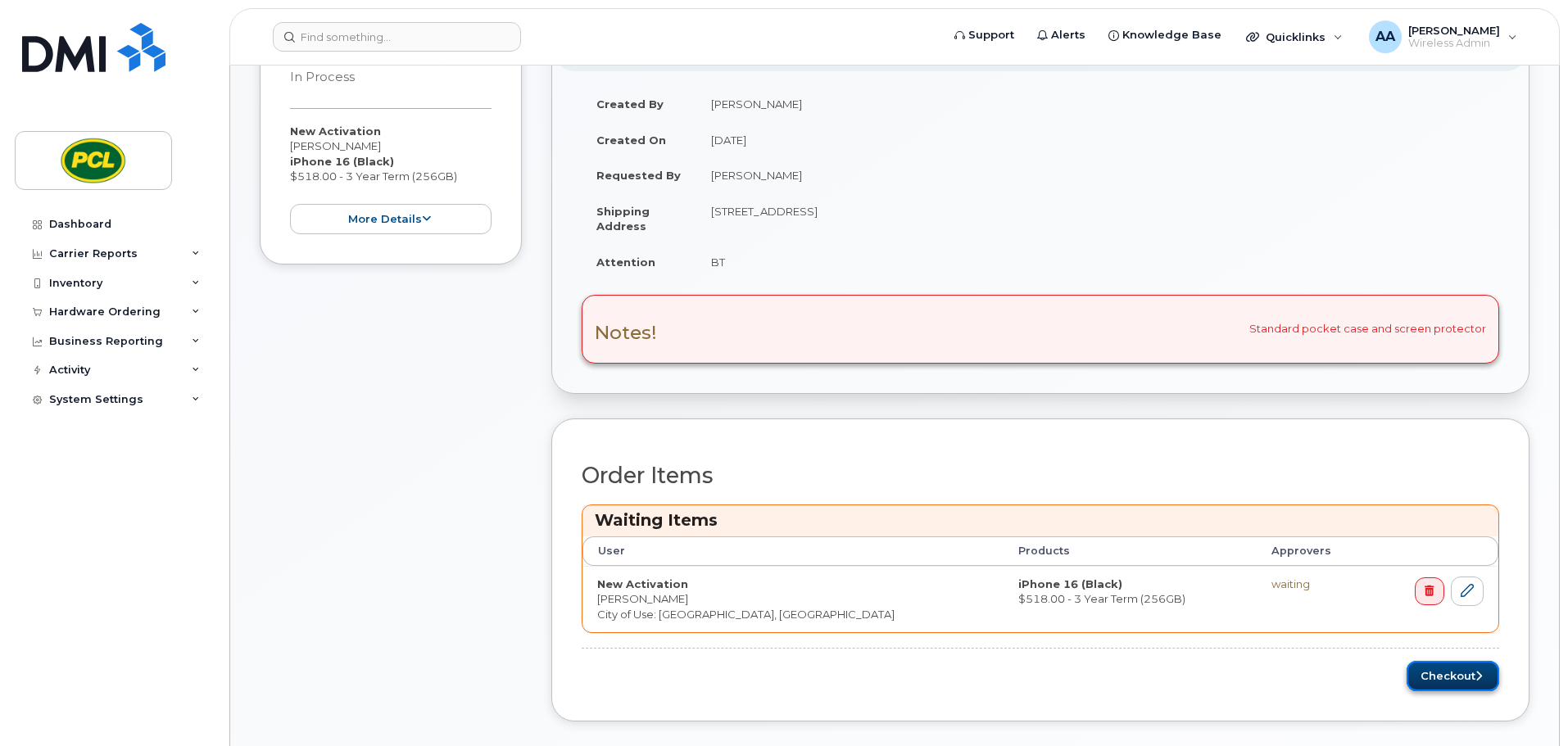
click at [1450, 673] on button "Checkout" at bounding box center [1452, 676] width 92 height 30
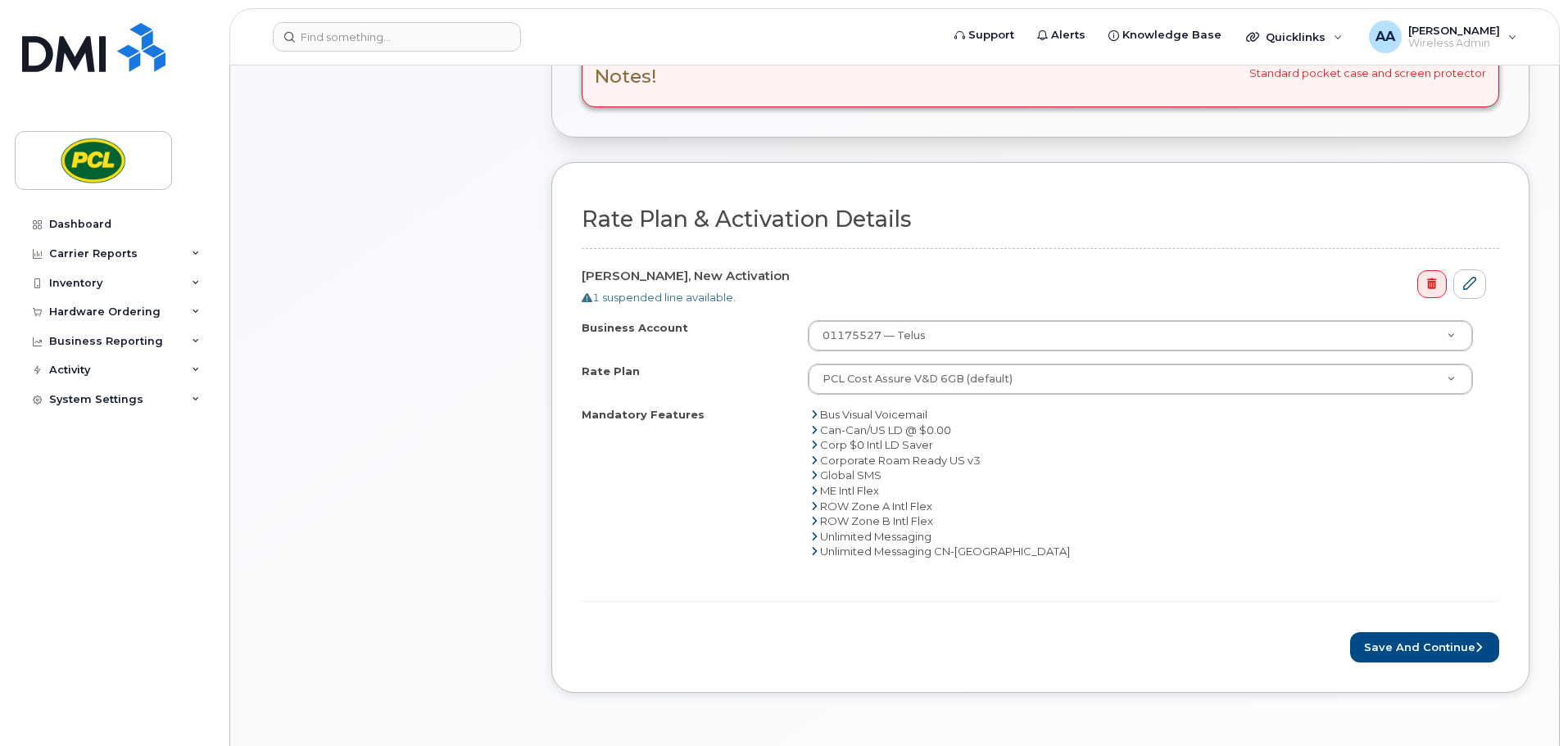
scroll to position [573, 0]
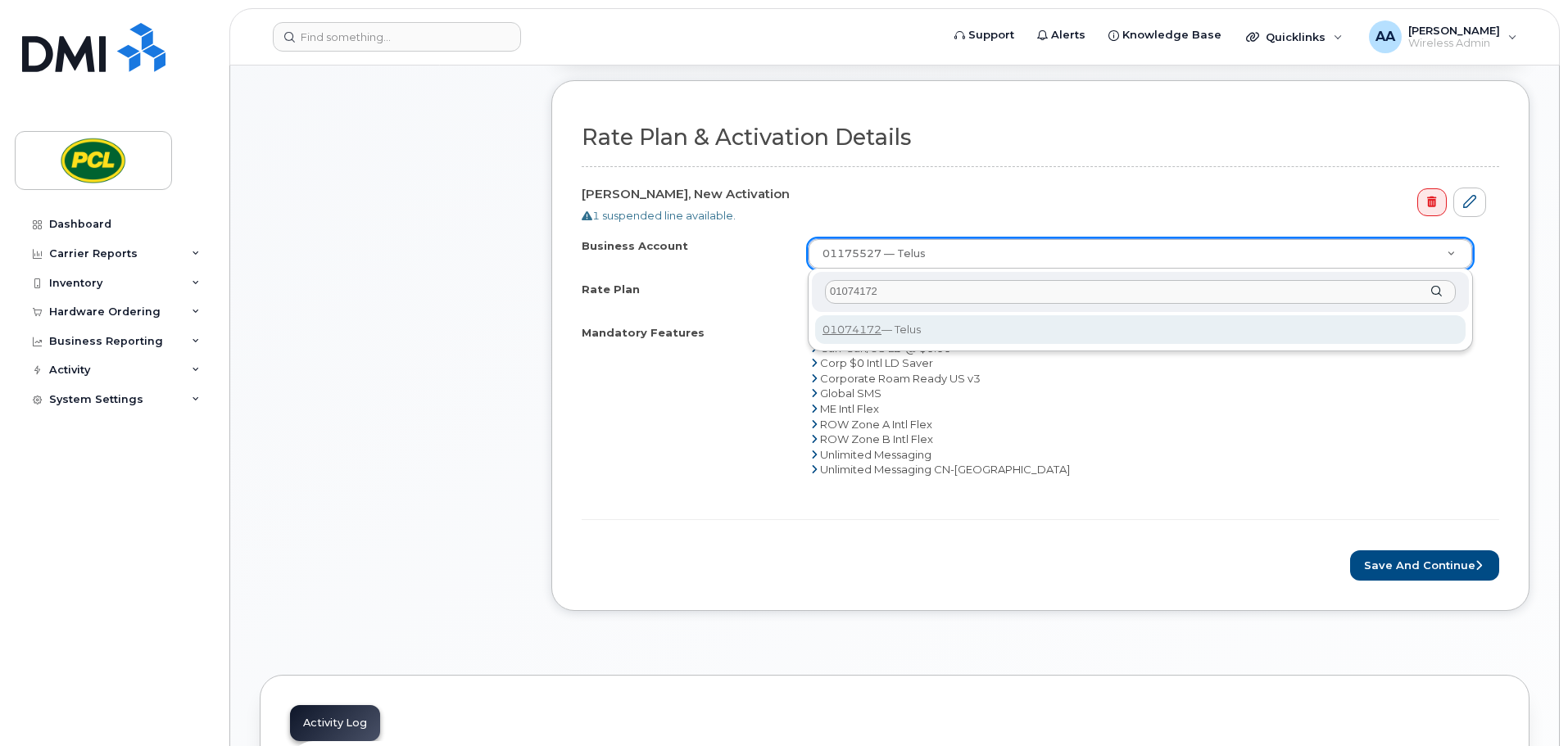
type input "01074172"
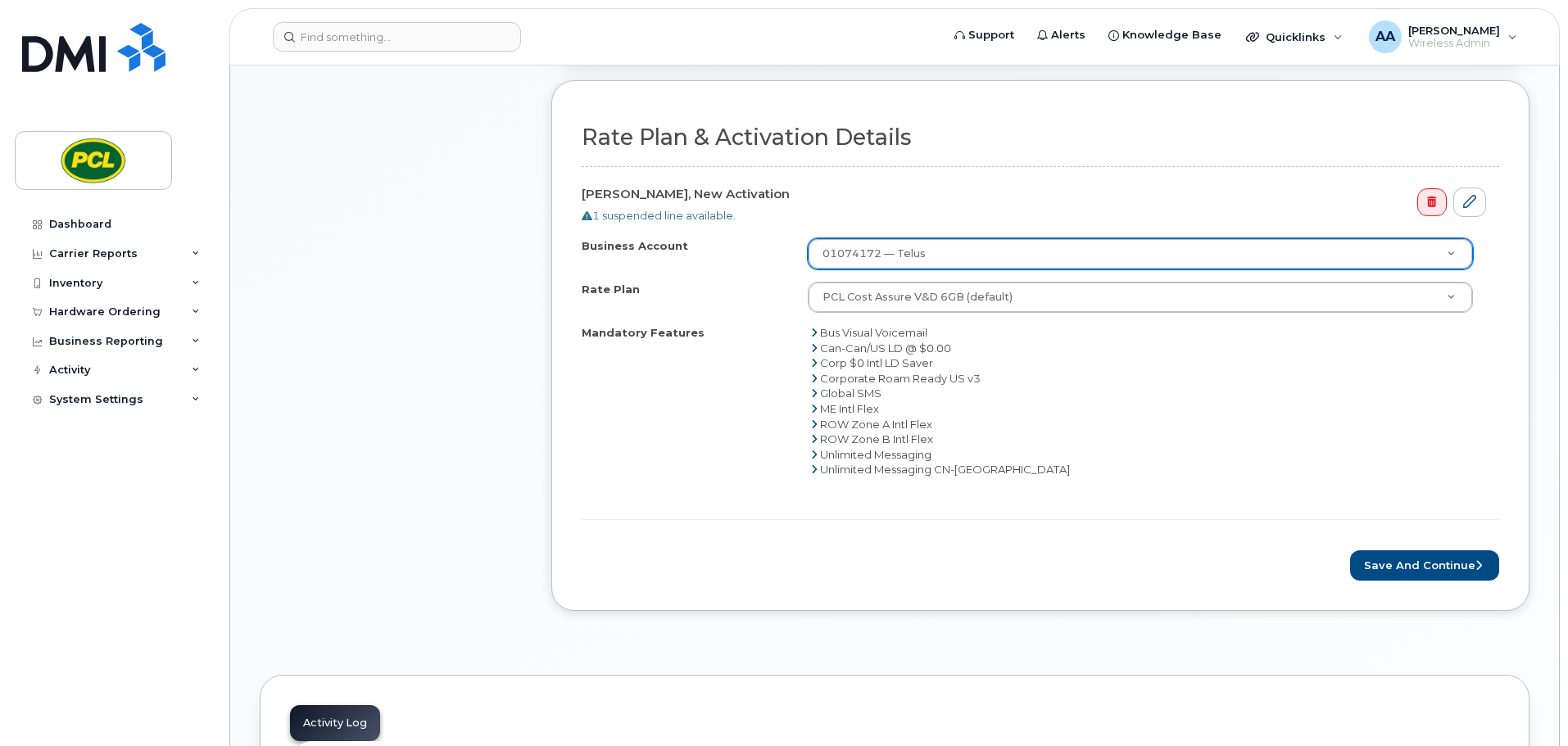
select select "816"
click at [1419, 568] on button "Save and Continue" at bounding box center [1425, 565] width 149 height 30
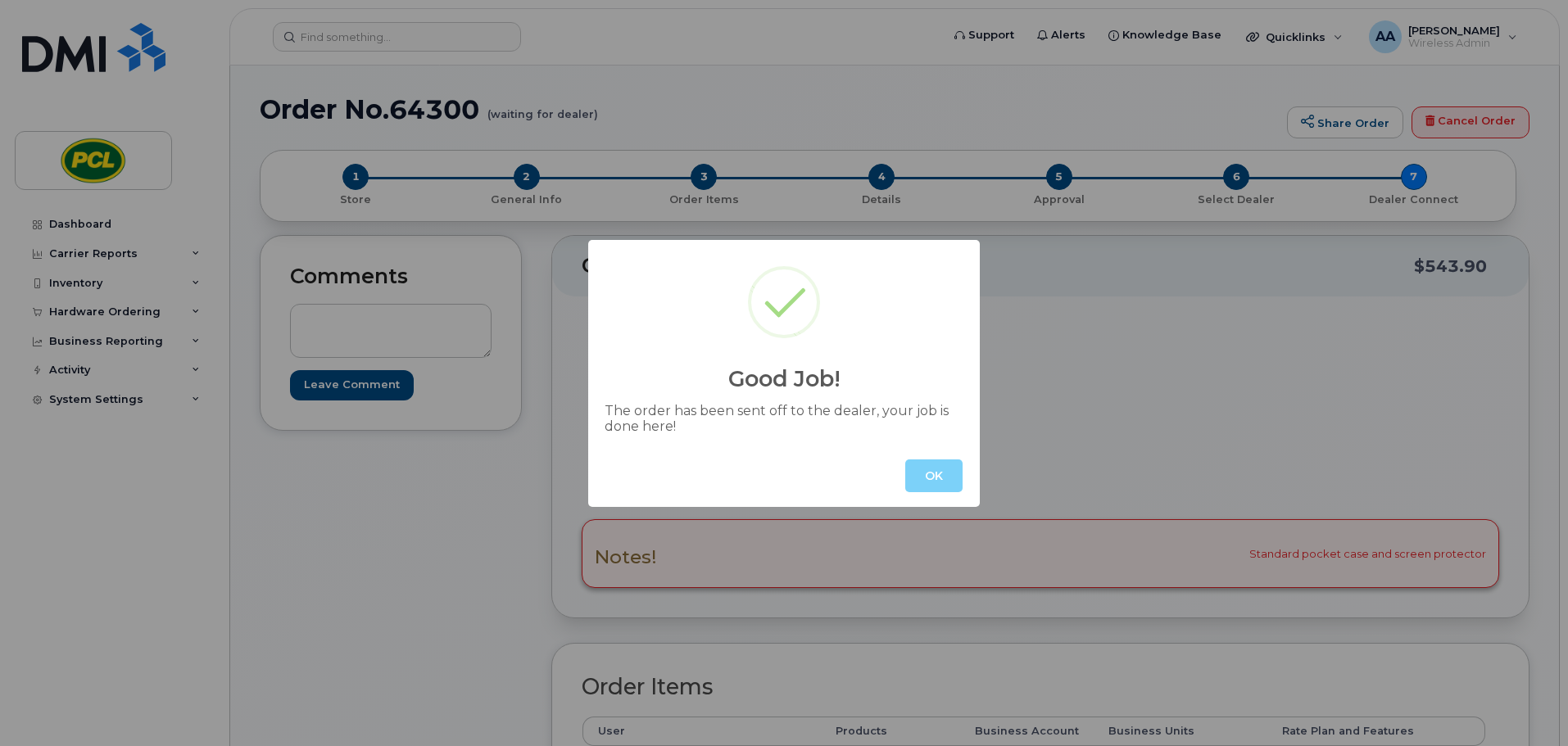
click at [933, 479] on button "OK" at bounding box center [934, 476] width 57 height 33
